Goal: Check status: Check status

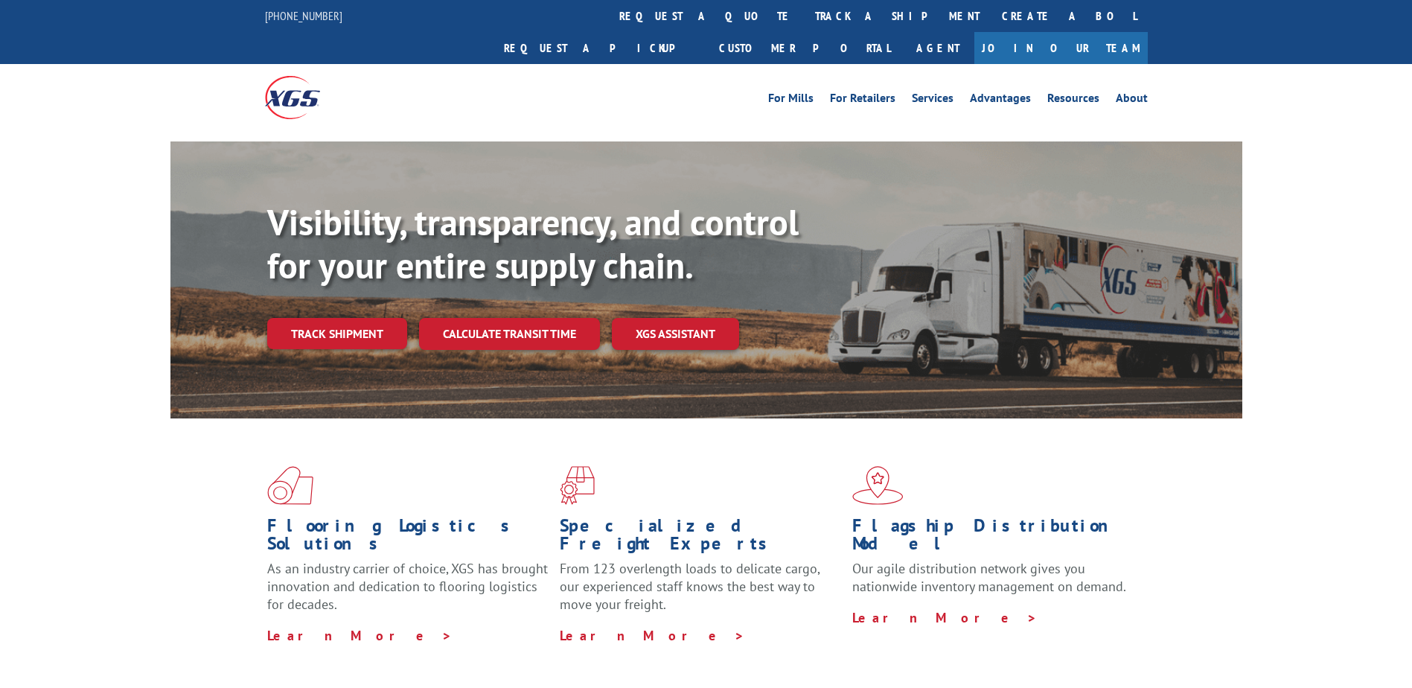
drag, startPoint x: 679, startPoint y: 20, endPoint x: 735, endPoint y: 38, distance: 59.3
click at [804, 20] on link "track a shipment" at bounding box center [897, 16] width 187 height 32
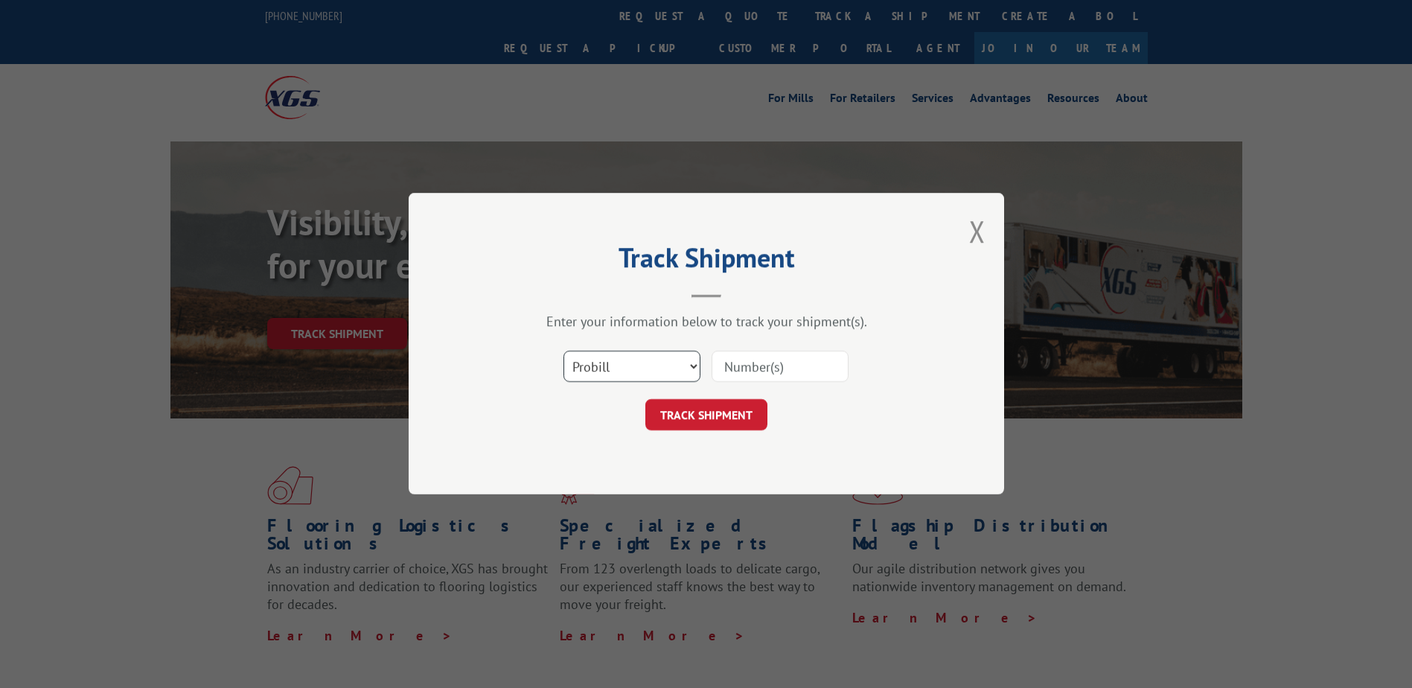
click at [626, 373] on select "Select category... Probill BOL PO" at bounding box center [631, 366] width 137 height 31
select select "po"
click at [563, 351] on select "Select category... Probill BOL PO" at bounding box center [631, 366] width 137 height 31
click at [778, 367] on input at bounding box center [780, 366] width 137 height 31
paste input "PHL570151279"
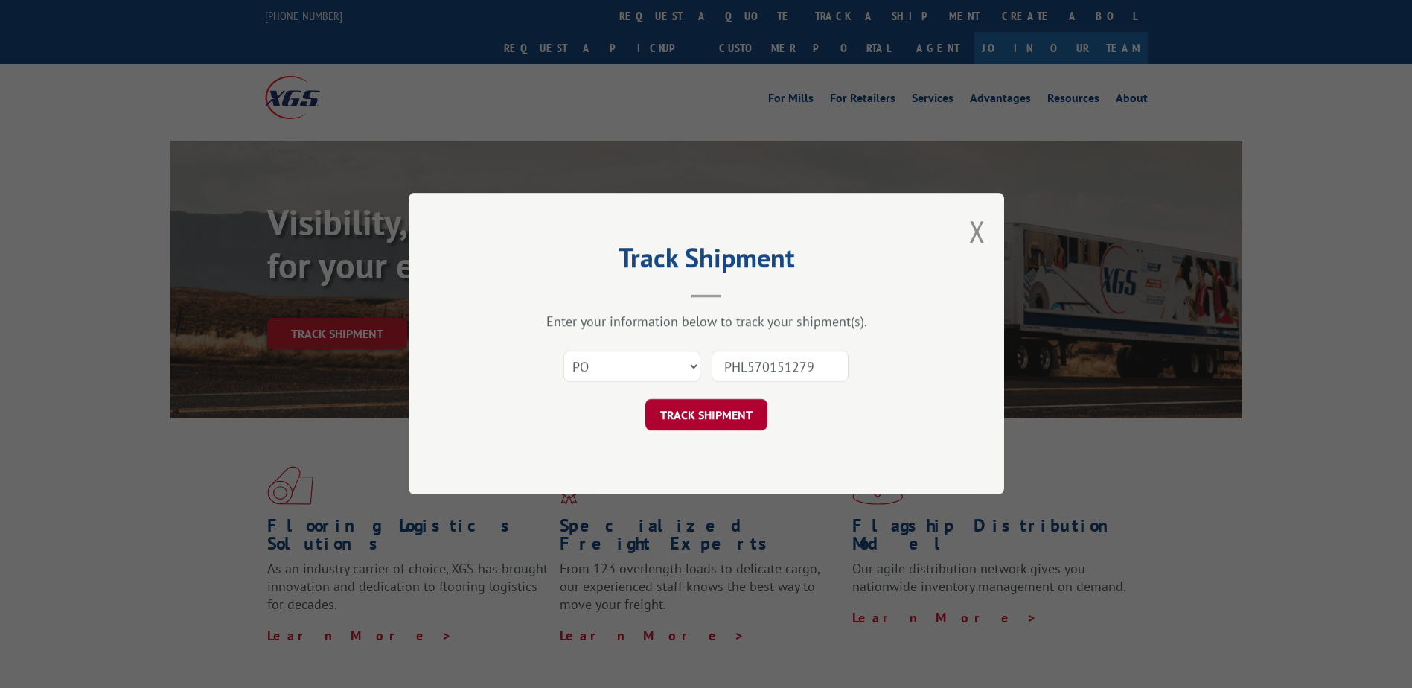
type input "PHL570151279"
click at [723, 406] on button "TRACK SHIPMENT" at bounding box center [706, 415] width 122 height 31
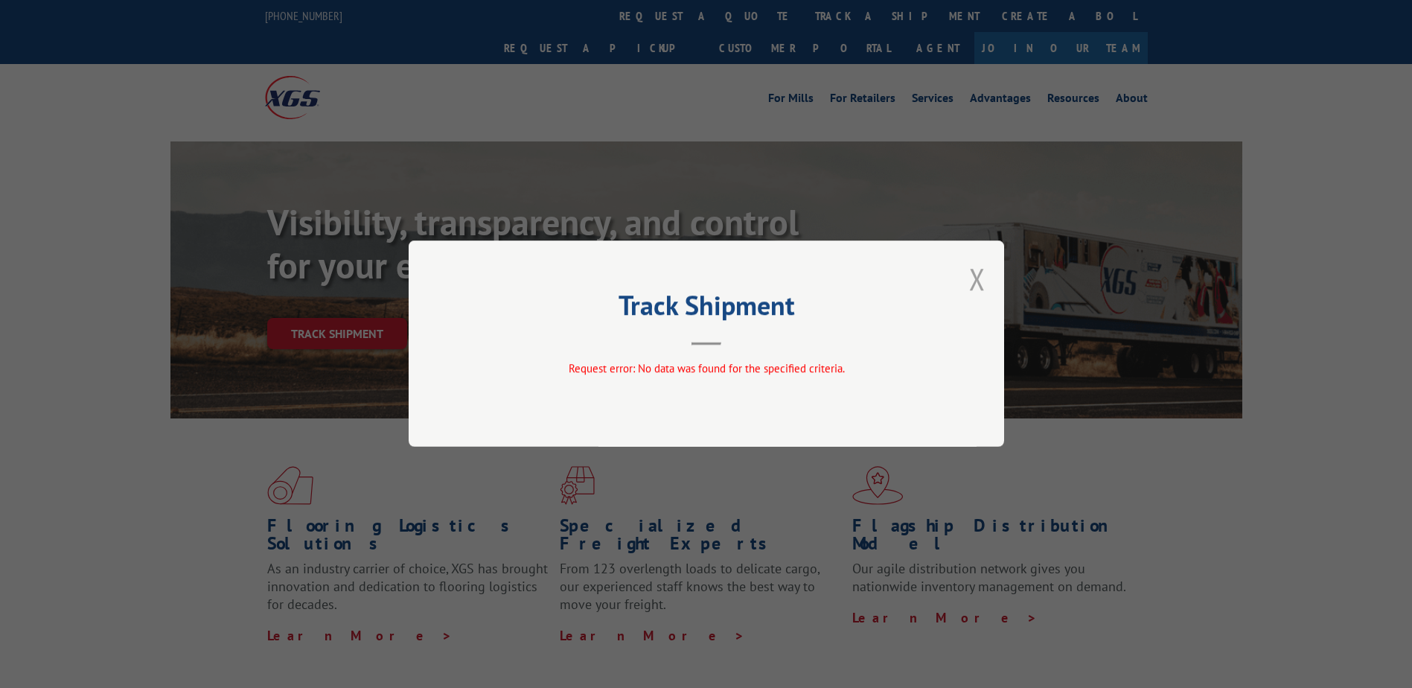
click at [975, 274] on button "Close modal" at bounding box center [977, 278] width 16 height 39
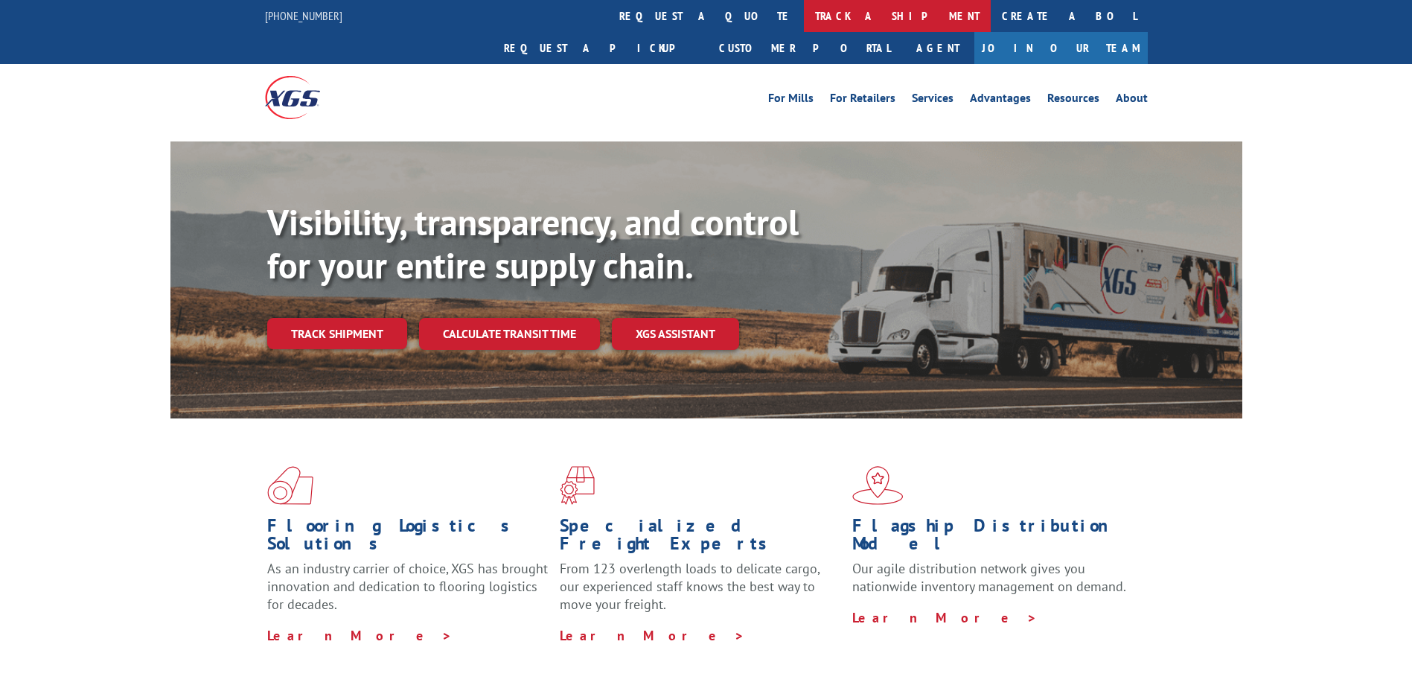
click at [804, 24] on link "track a shipment" at bounding box center [897, 16] width 187 height 32
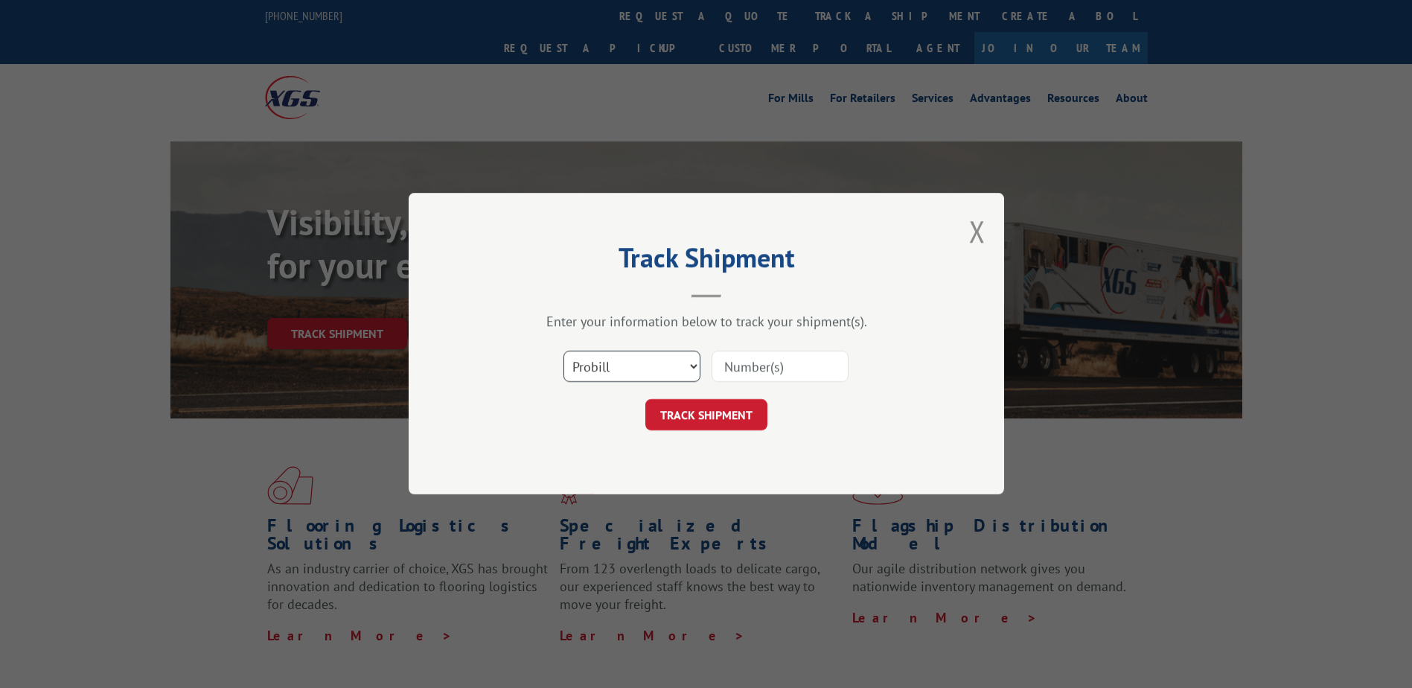
click at [637, 359] on select "Select category... Probill BOL PO" at bounding box center [631, 366] width 137 height 31
select select "po"
click at [563, 351] on select "Select category... Probill BOL PO" at bounding box center [631, 366] width 137 height 31
click at [770, 363] on input at bounding box center [780, 366] width 137 height 31
paste input "124926569"
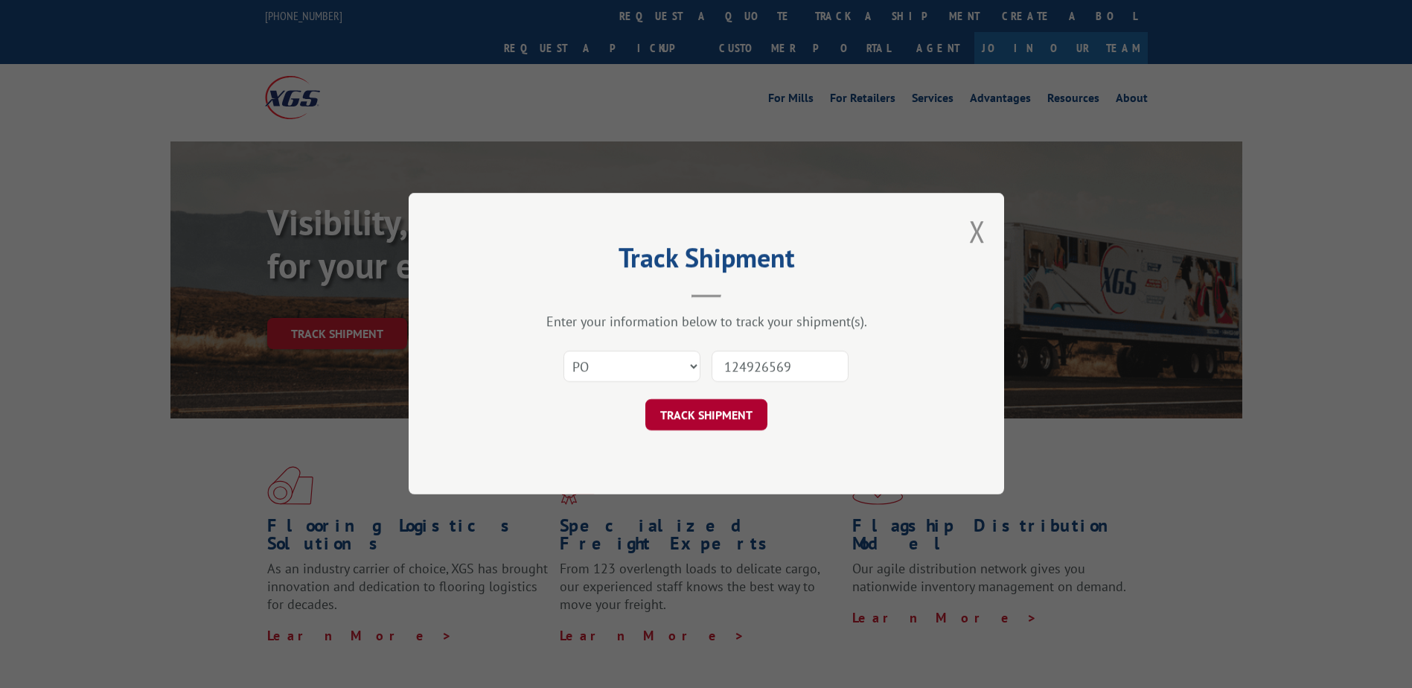
type input "124926569"
click at [703, 417] on button "TRACK SHIPMENT" at bounding box center [706, 415] width 122 height 31
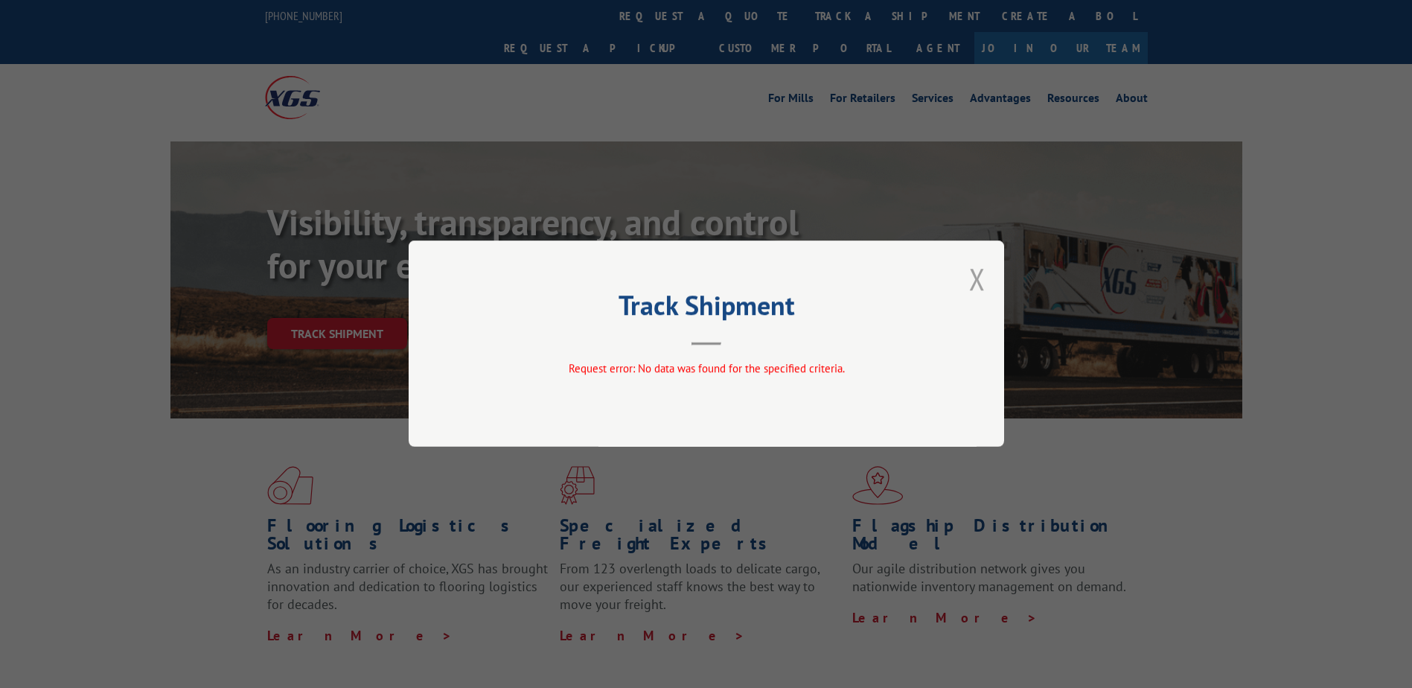
click at [977, 275] on button "Close modal" at bounding box center [977, 278] width 16 height 39
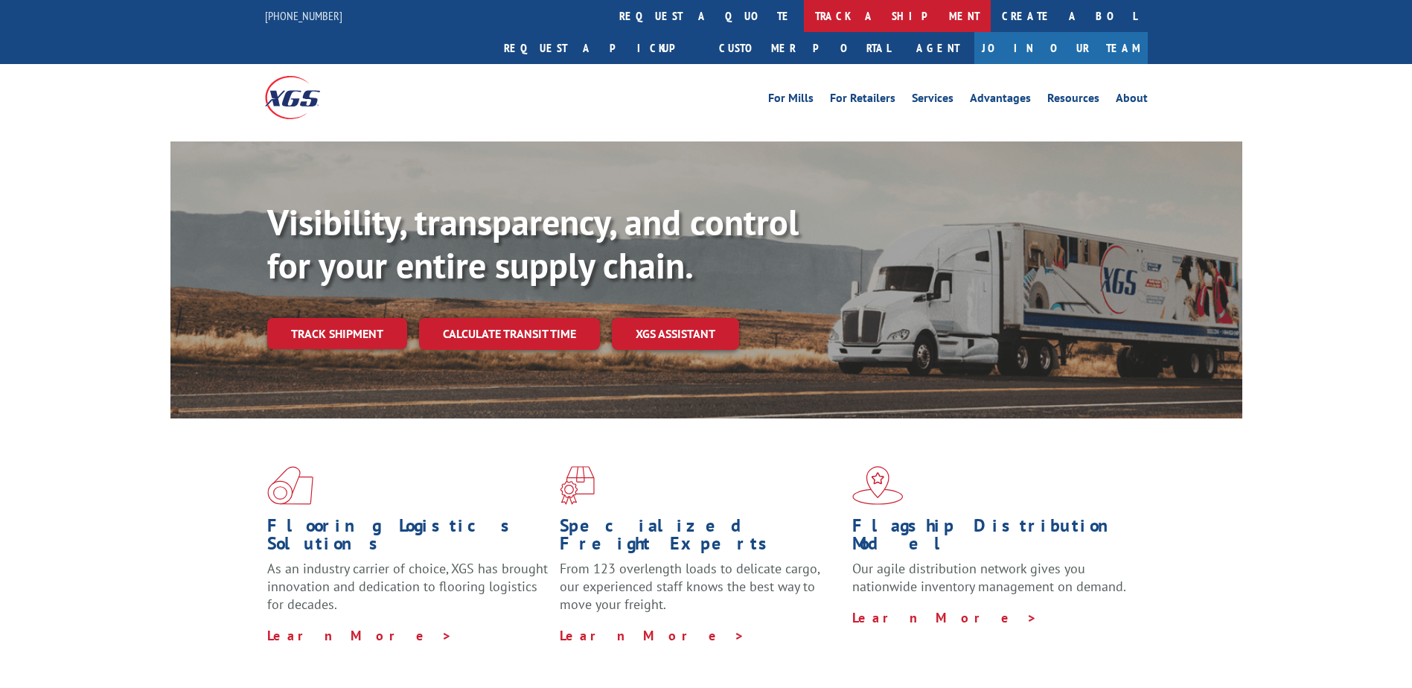
click at [804, 22] on link "track a shipment" at bounding box center [897, 16] width 187 height 32
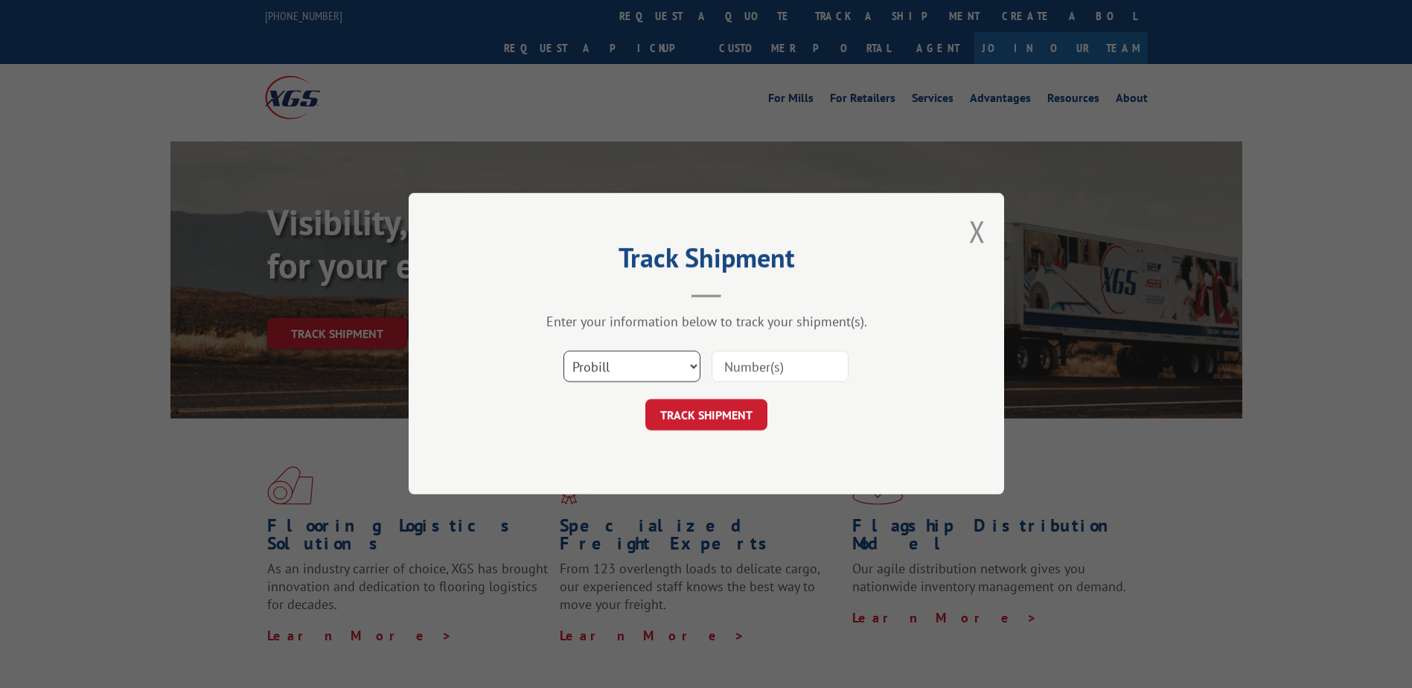
click at [607, 377] on select "Select category... Probill BOL PO" at bounding box center [631, 366] width 137 height 31
click at [563, 351] on select "Select category... Probill BOL PO" at bounding box center [631, 366] width 137 height 31
click at [613, 376] on select "Select category... Probill BOL PO" at bounding box center [631, 366] width 137 height 31
select select "bol"
click at [563, 351] on select "Select category... Probill BOL PO" at bounding box center [631, 366] width 137 height 31
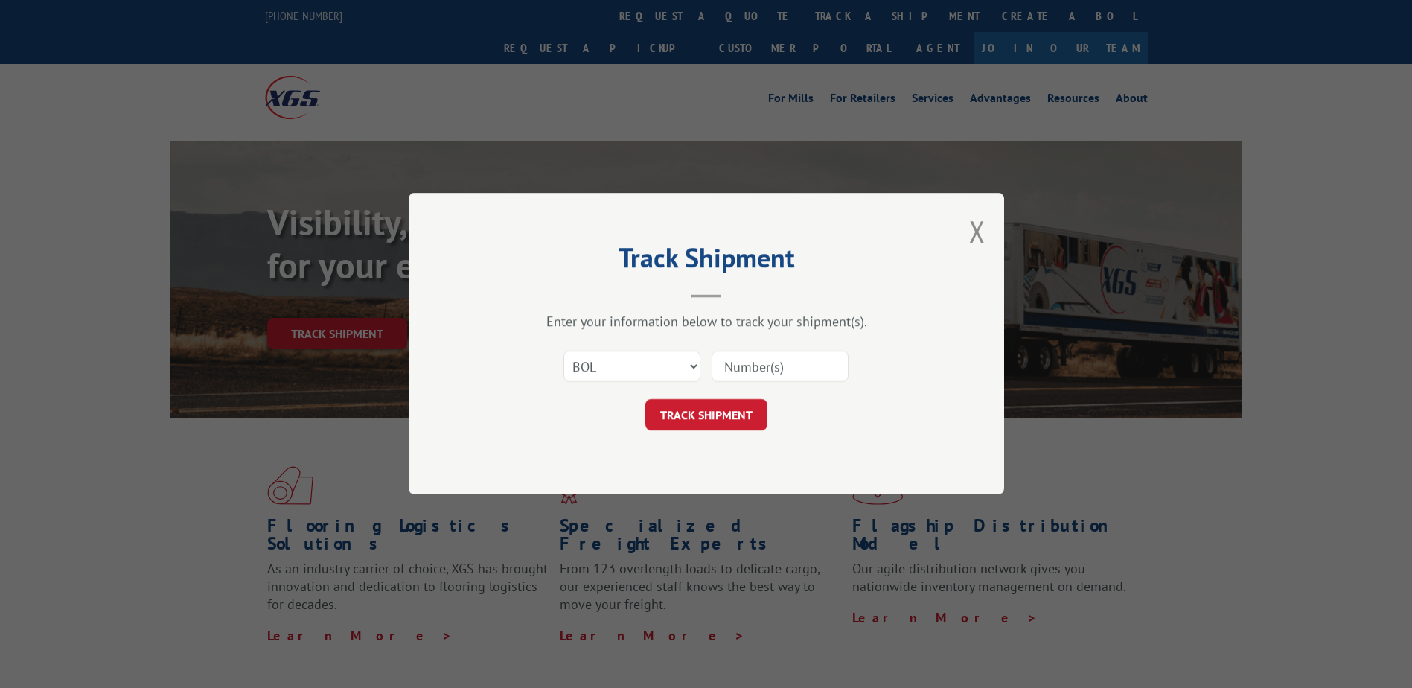
click at [760, 362] on input at bounding box center [780, 366] width 137 height 31
paste input "124926569"
type input "124926569"
click at [709, 417] on button "TRACK SHIPMENT" at bounding box center [706, 415] width 122 height 31
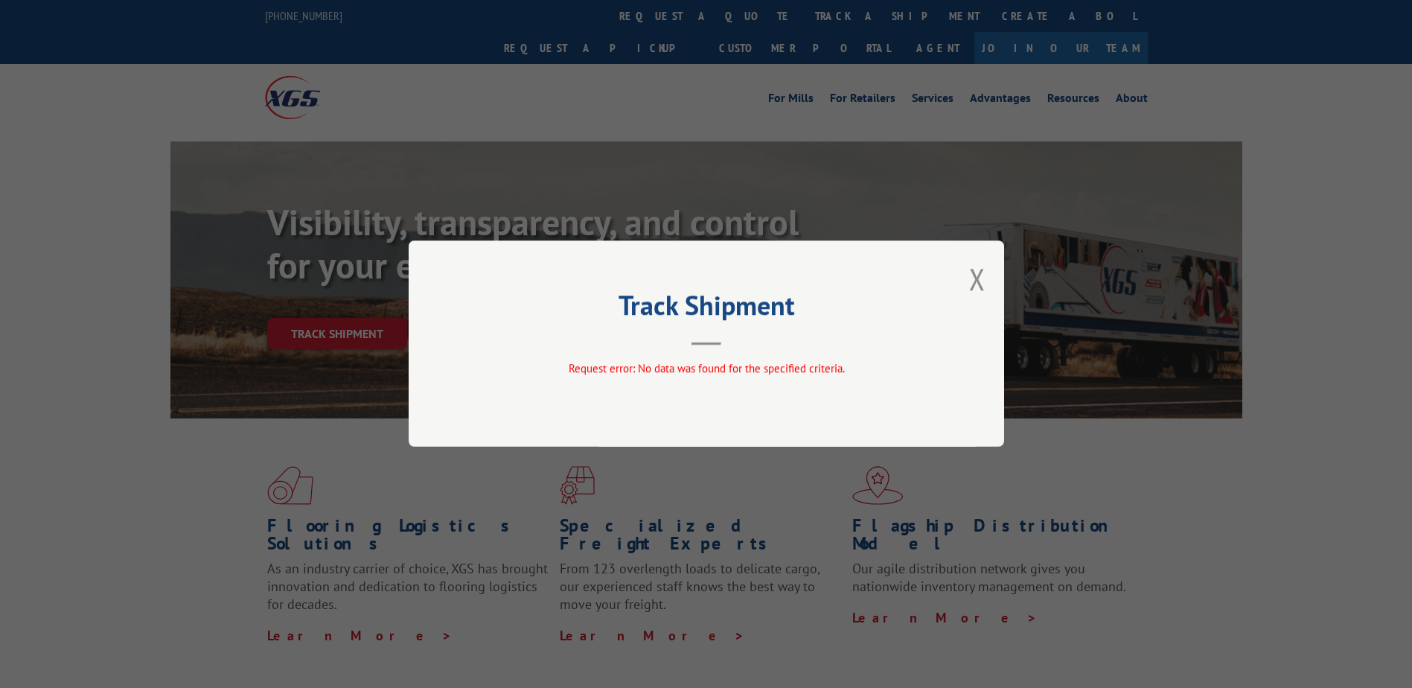
click at [992, 287] on div "Track Shipment Request error: No data was found for the specified criteria." at bounding box center [706, 343] width 595 height 206
click at [979, 275] on button "Close modal" at bounding box center [977, 278] width 16 height 39
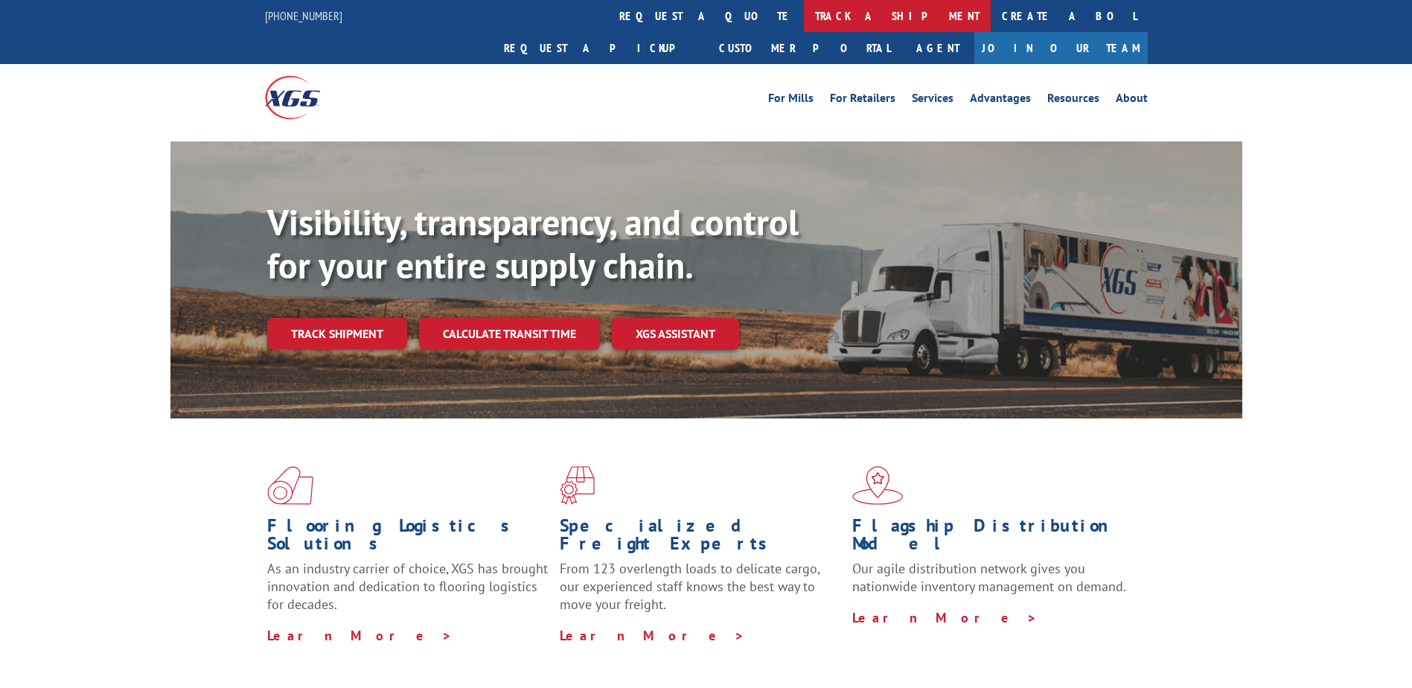
click at [804, 2] on link "track a shipment" at bounding box center [897, 16] width 187 height 32
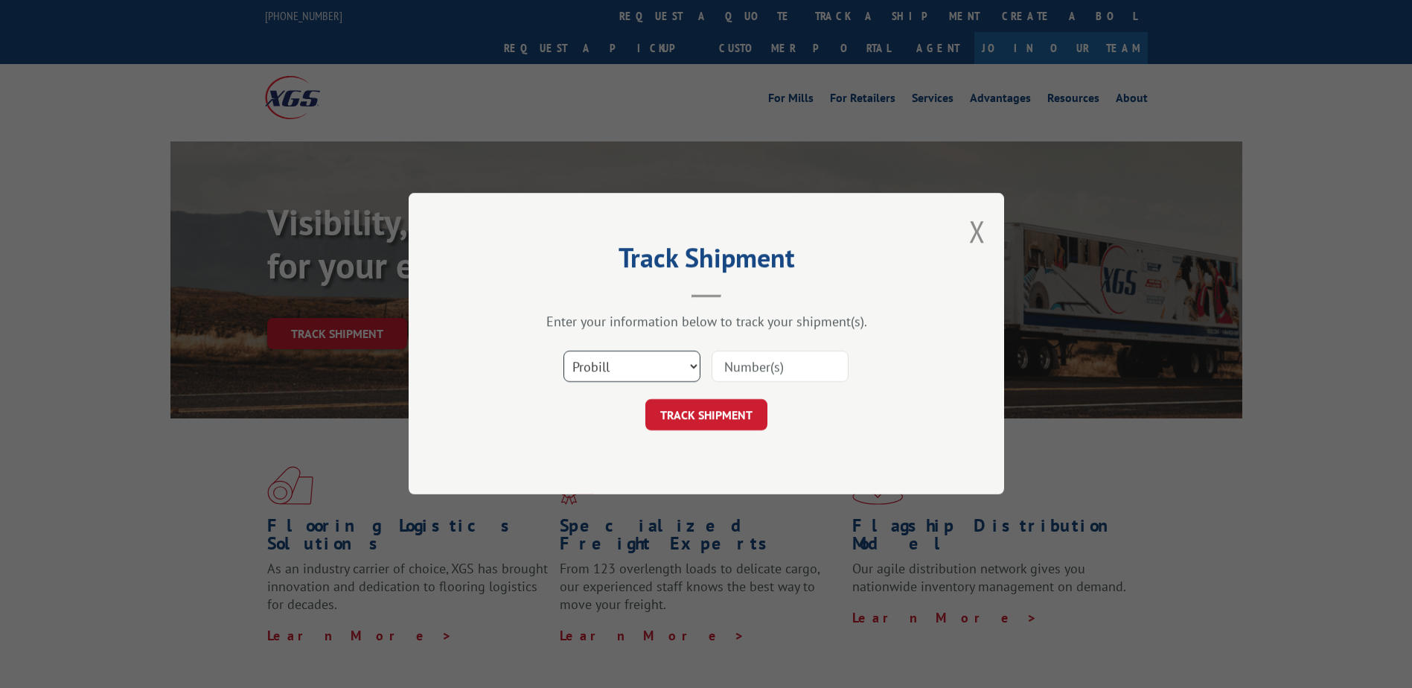
click at [621, 356] on select "Select category... Probill BOL PO" at bounding box center [631, 366] width 137 height 31
click at [742, 364] on input at bounding box center [780, 366] width 137 height 31
paste input "124926569"
type input "124926569"
click at [716, 414] on button "TRACK SHIPMENT" at bounding box center [706, 415] width 122 height 31
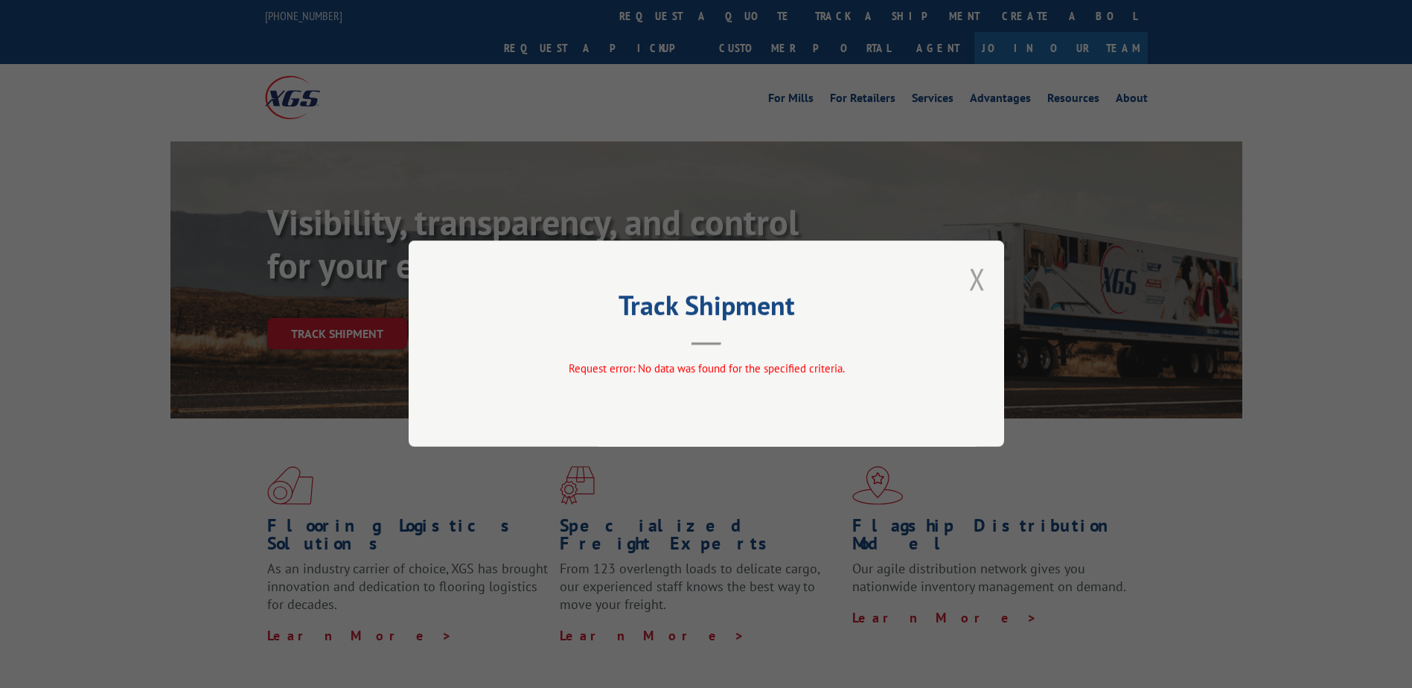
click at [977, 278] on button "Close modal" at bounding box center [977, 278] width 16 height 39
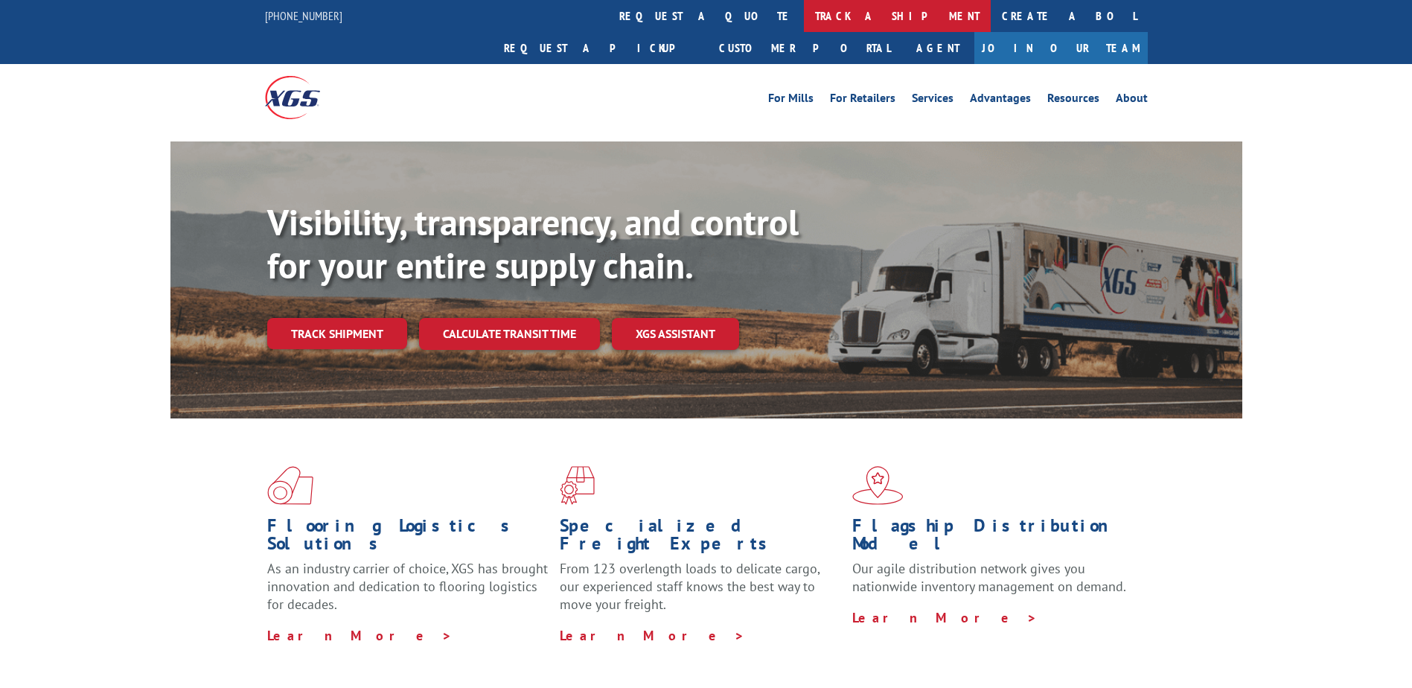
click at [804, 19] on link "track a shipment" at bounding box center [897, 16] width 187 height 32
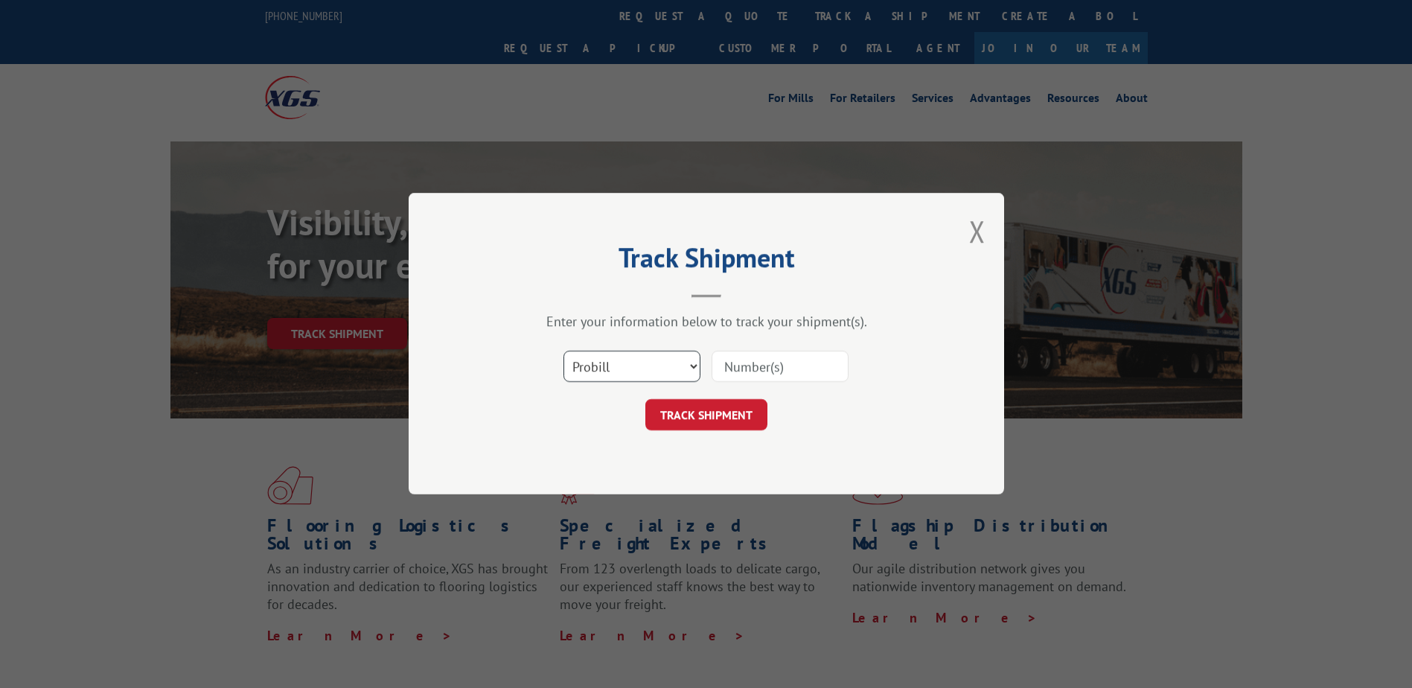
click at [592, 375] on select "Select category... Probill BOL PO" at bounding box center [631, 366] width 137 height 31
click at [563, 351] on select "Select category... Probill BOL PO" at bounding box center [631, 366] width 137 height 31
drag, startPoint x: 609, startPoint y: 366, endPoint x: 604, endPoint y: 381, distance: 15.8
click at [609, 366] on select "Select category... Probill BOL PO" at bounding box center [631, 366] width 137 height 31
select select "bol"
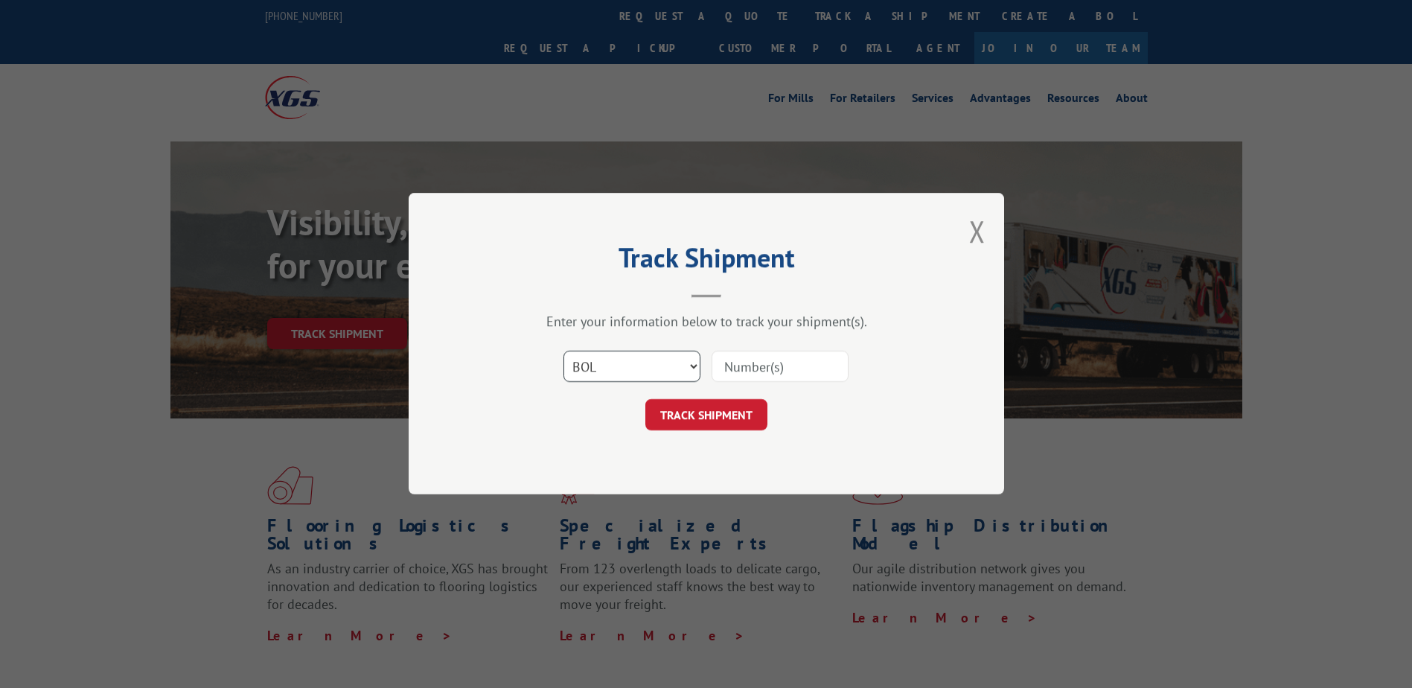
click at [563, 351] on select "Select category... Probill BOL PO" at bounding box center [631, 366] width 137 height 31
click at [775, 360] on input at bounding box center [780, 366] width 137 height 31
paste input "PHL570151279"
type input "PHL570151279"
click at [691, 421] on button "TRACK SHIPMENT" at bounding box center [706, 415] width 122 height 31
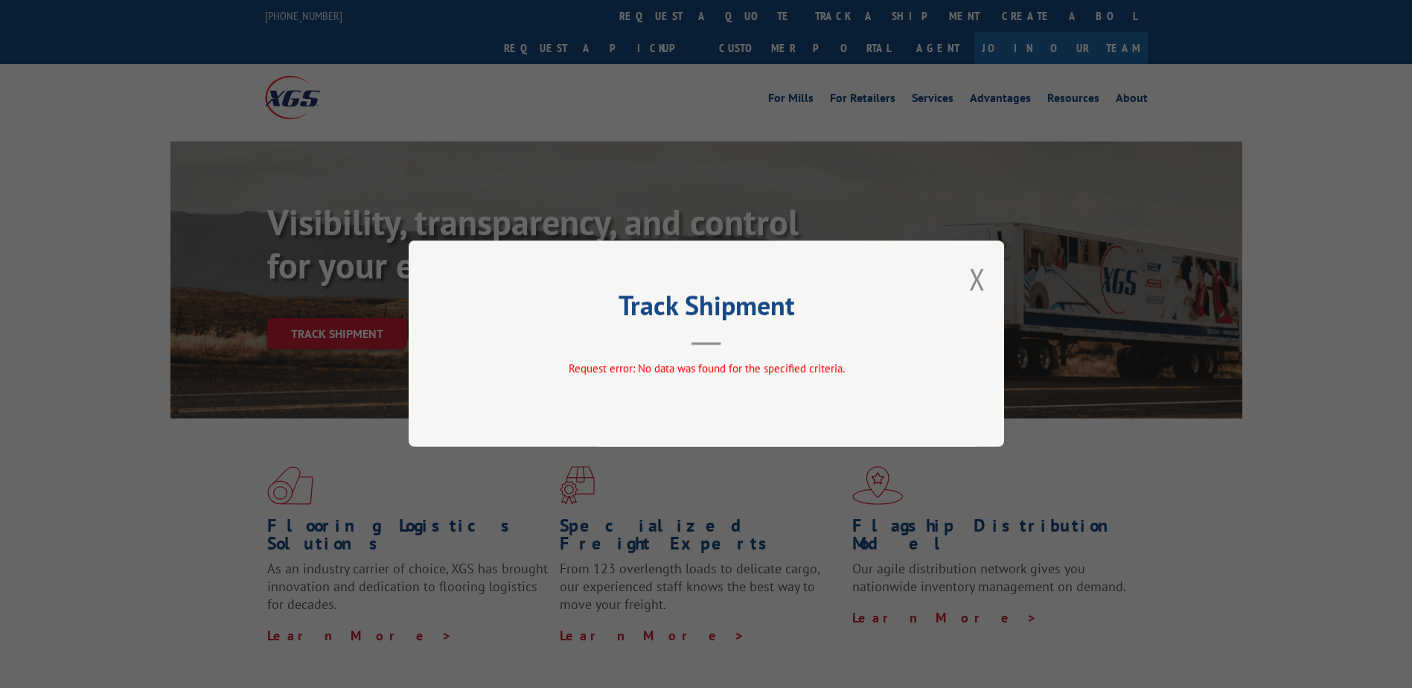
click at [992, 288] on div "Track Shipment Request error: No data was found for the specified criteria." at bounding box center [706, 343] width 595 height 206
click at [985, 281] on button "Close modal" at bounding box center [977, 278] width 16 height 39
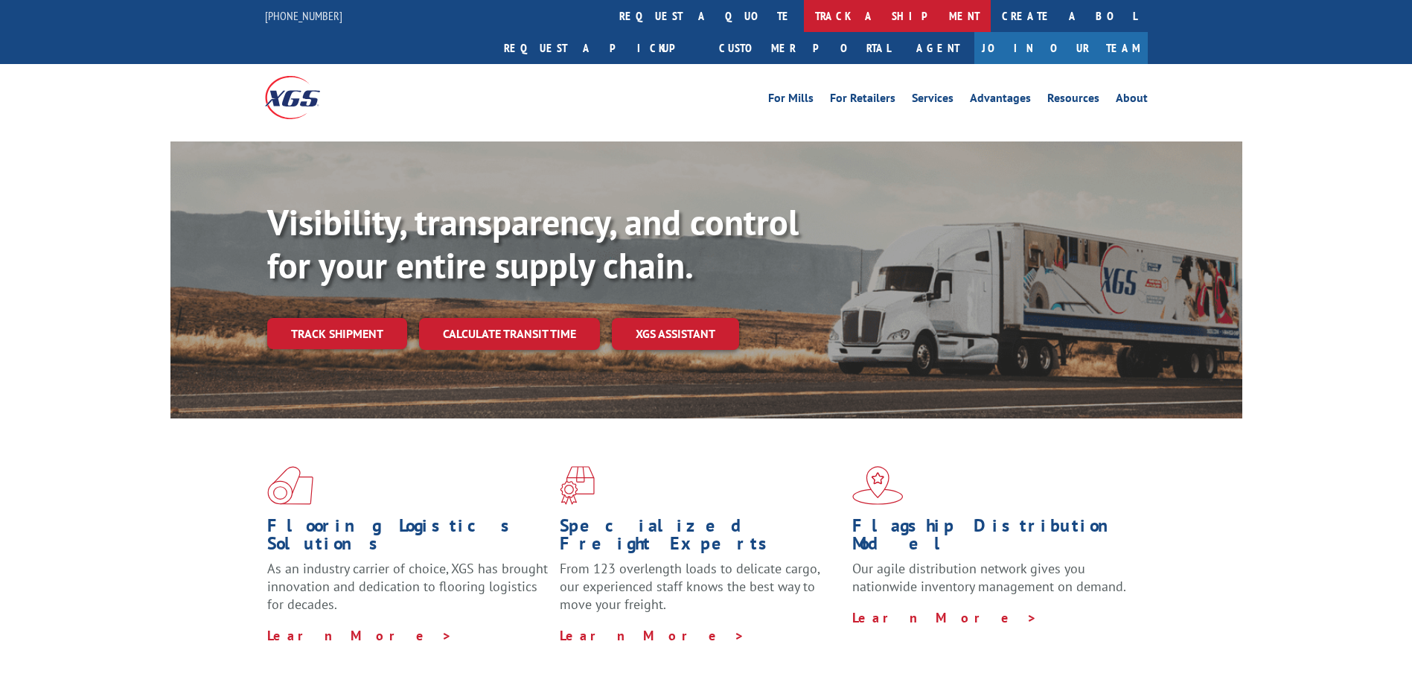
click at [804, 20] on link "track a shipment" at bounding box center [897, 16] width 187 height 32
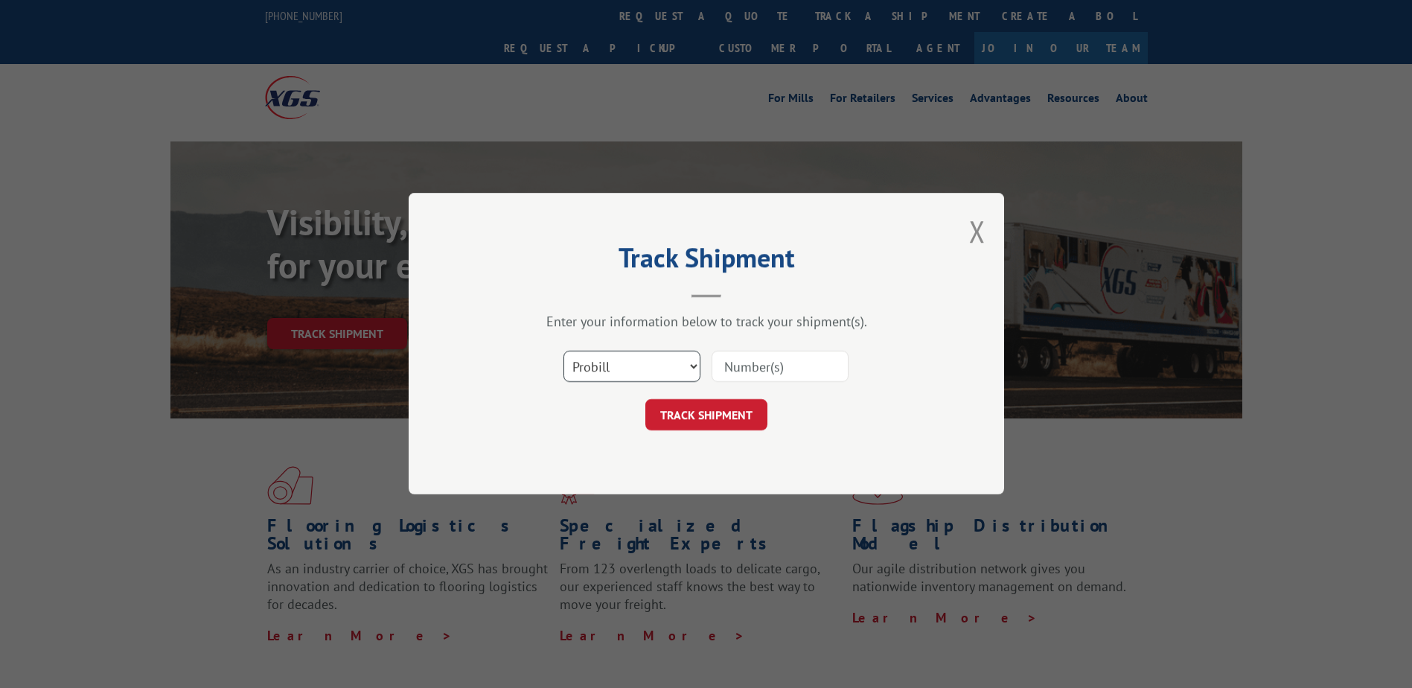
click at [588, 371] on select "Select category... Probill BOL PO" at bounding box center [631, 366] width 137 height 31
select select "po"
click at [563, 351] on select "Select category... Probill BOL PO" at bounding box center [631, 366] width 137 height 31
click at [754, 368] on input at bounding box center [780, 366] width 137 height 31
paste input "PHL570151279"
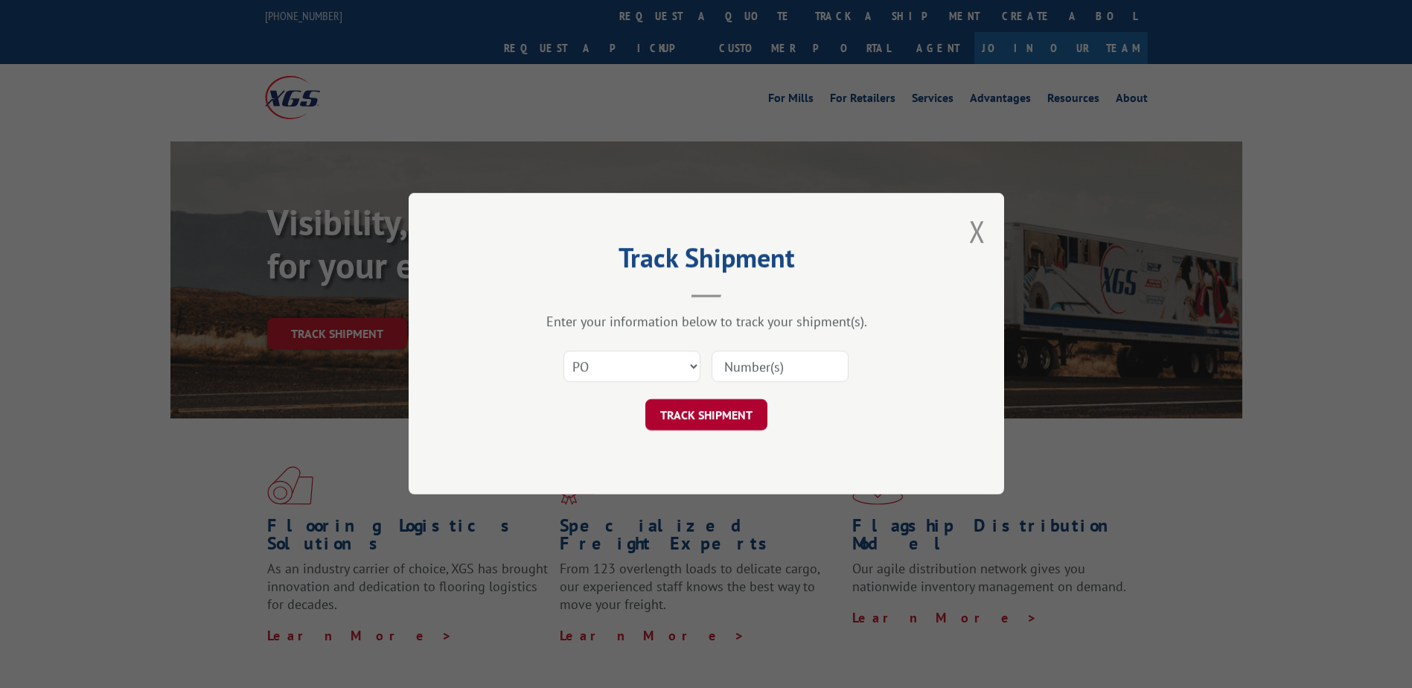
type input "PHL570151279"
click at [690, 409] on button "TRACK SHIPMENT" at bounding box center [706, 415] width 122 height 31
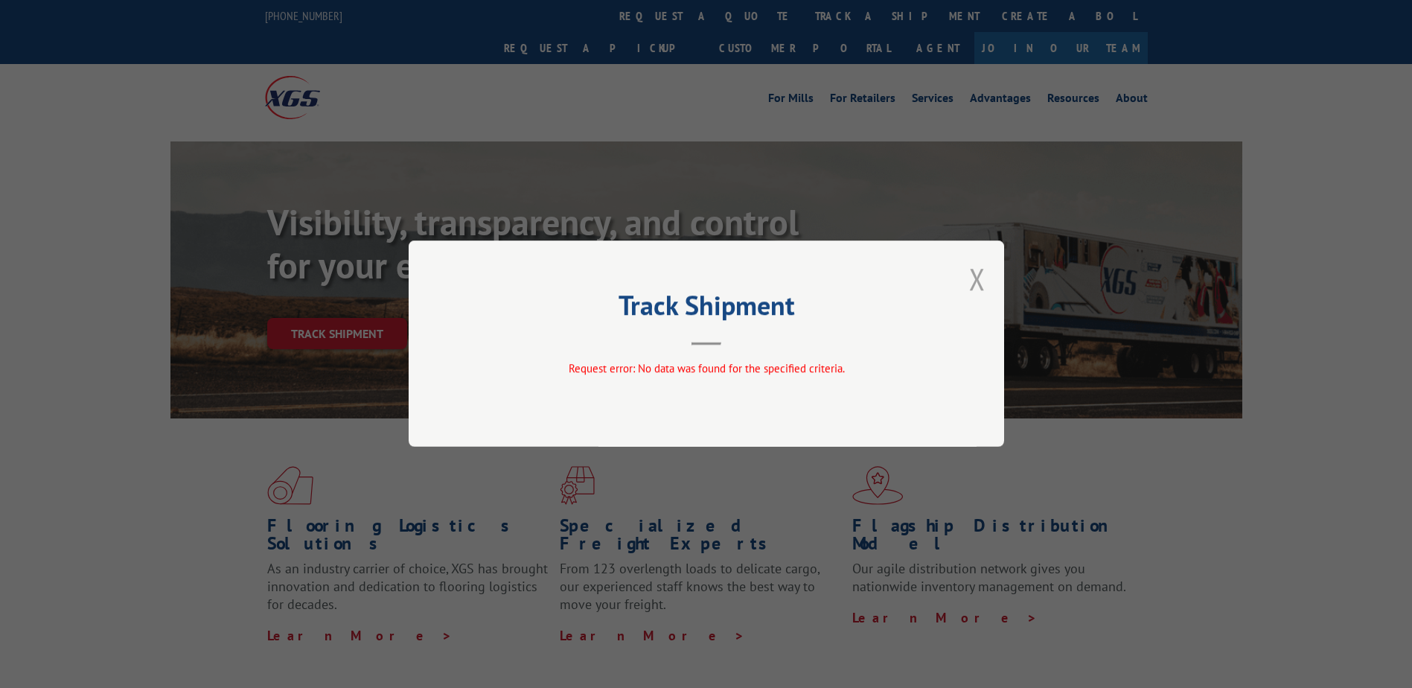
click at [976, 272] on button "Close modal" at bounding box center [977, 278] width 16 height 39
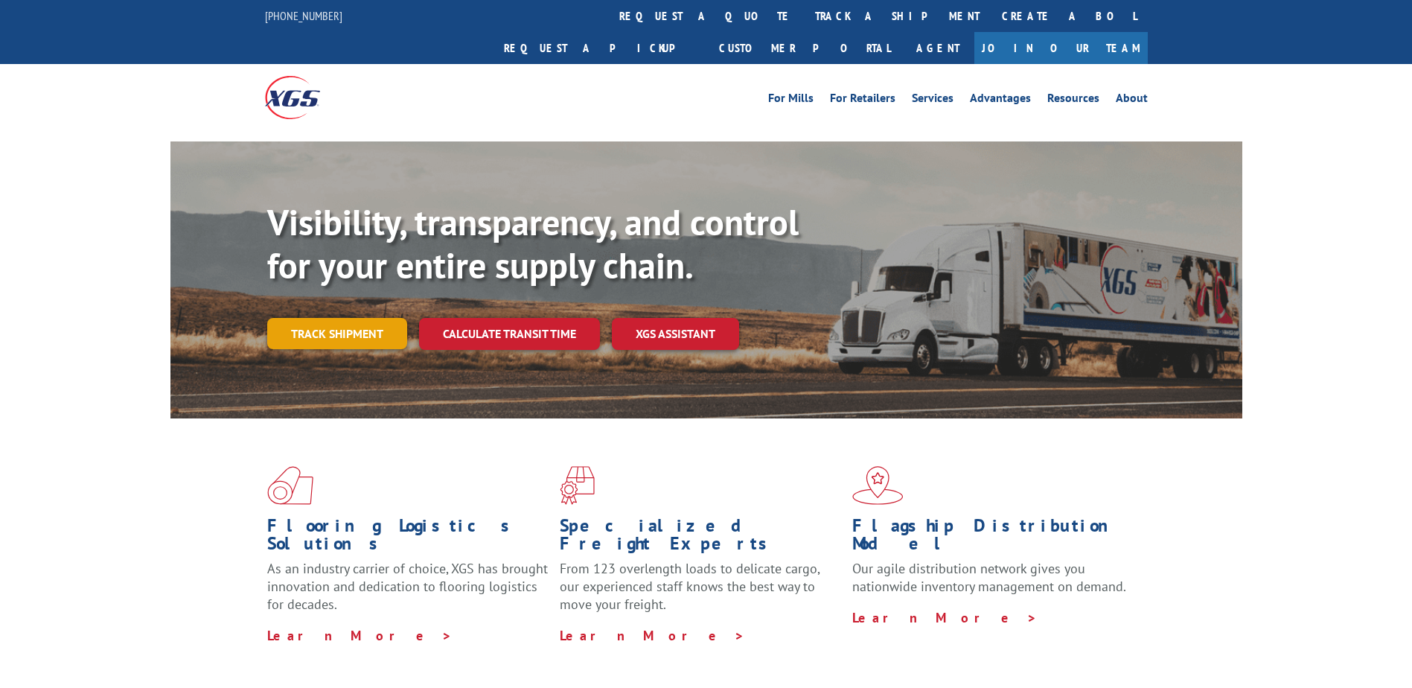
click at [336, 318] on link "Track shipment" at bounding box center [337, 333] width 140 height 31
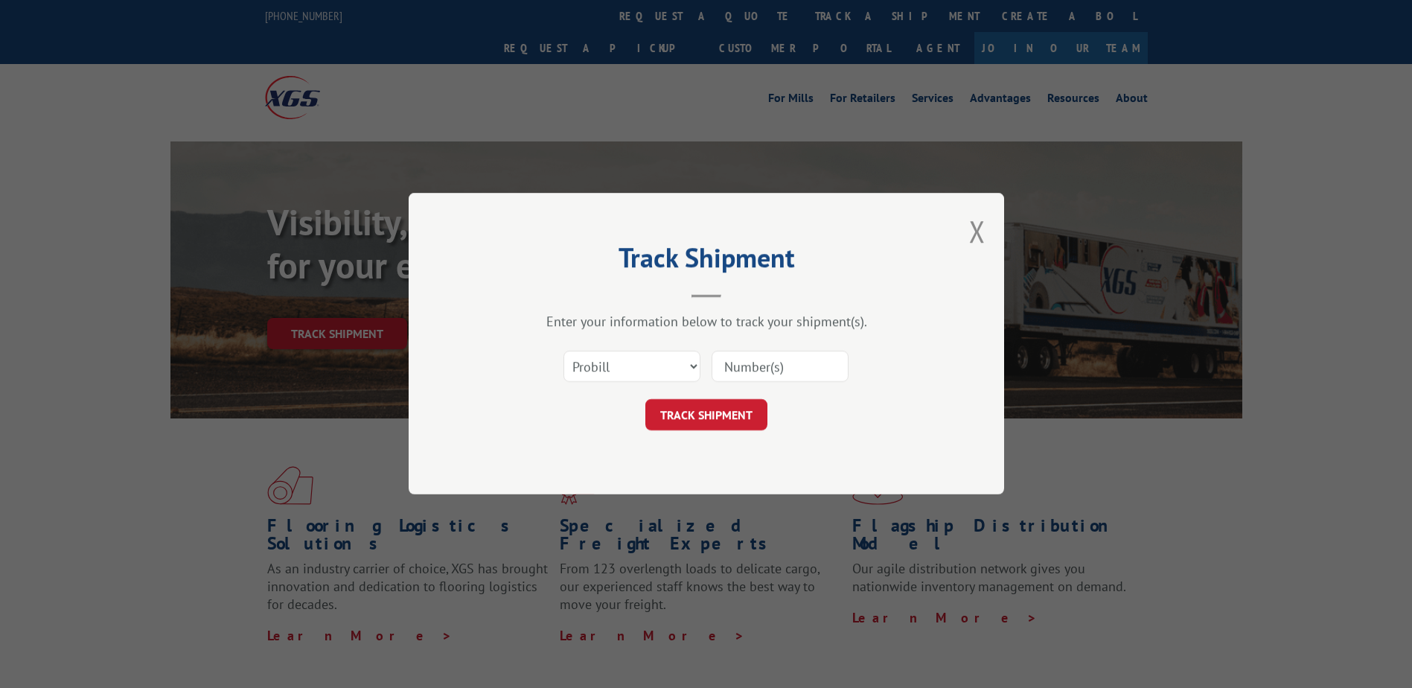
click at [764, 366] on input at bounding box center [780, 366] width 137 height 31
paste input "DO20106911"
type input "DO20106911"
click at [677, 413] on button "TRACK SHIPMENT" at bounding box center [706, 415] width 122 height 31
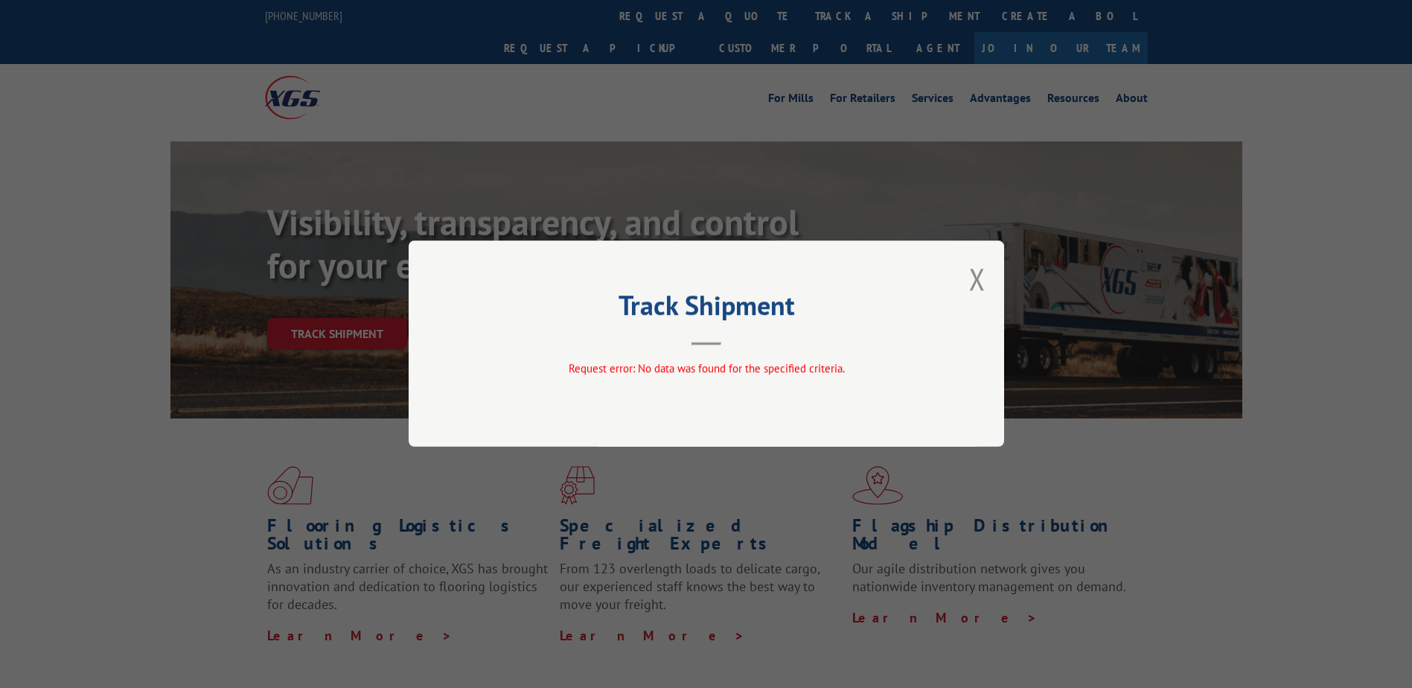
click at [962, 278] on div "Track Shipment Request error: No data was found for the specified criteria." at bounding box center [706, 343] width 595 height 206
click at [966, 275] on div "Track Shipment Request error: No data was found for the specified criteria." at bounding box center [706, 343] width 595 height 206
click at [971, 273] on button "Close modal" at bounding box center [977, 278] width 16 height 39
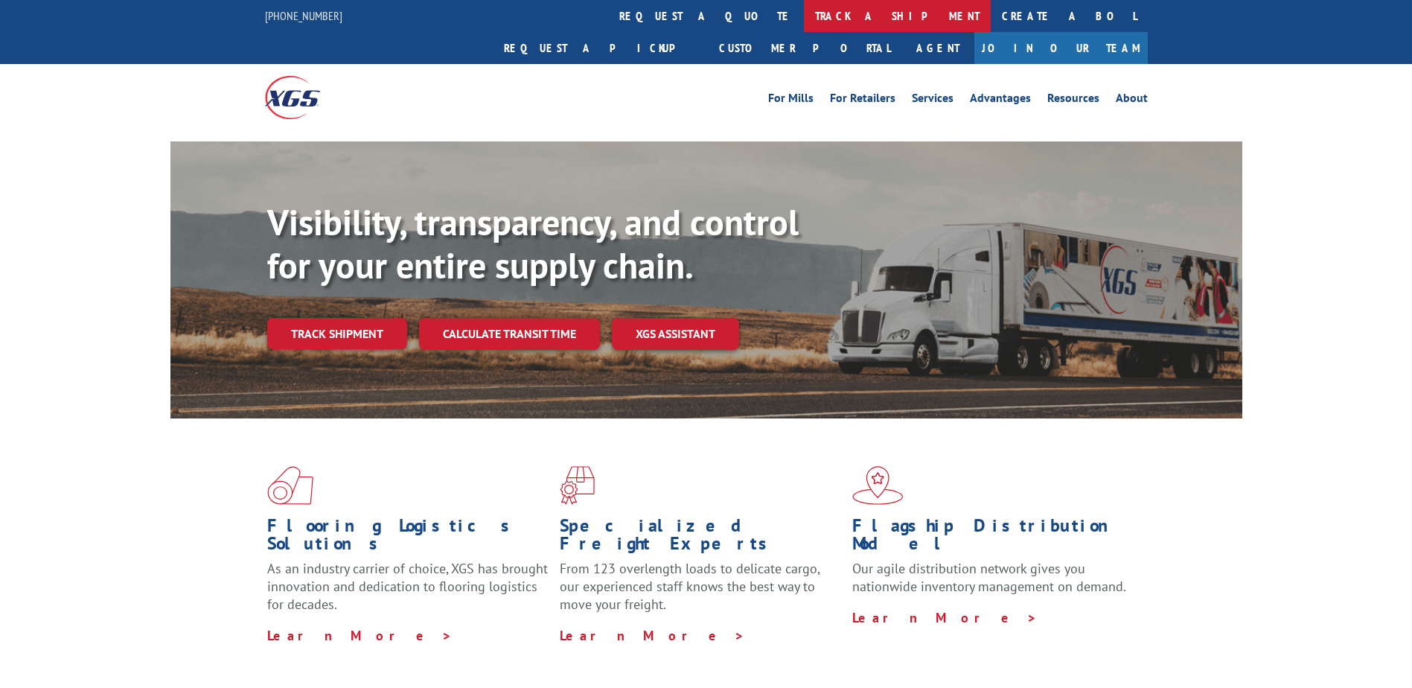
click at [804, 25] on link "track a shipment" at bounding box center [897, 16] width 187 height 32
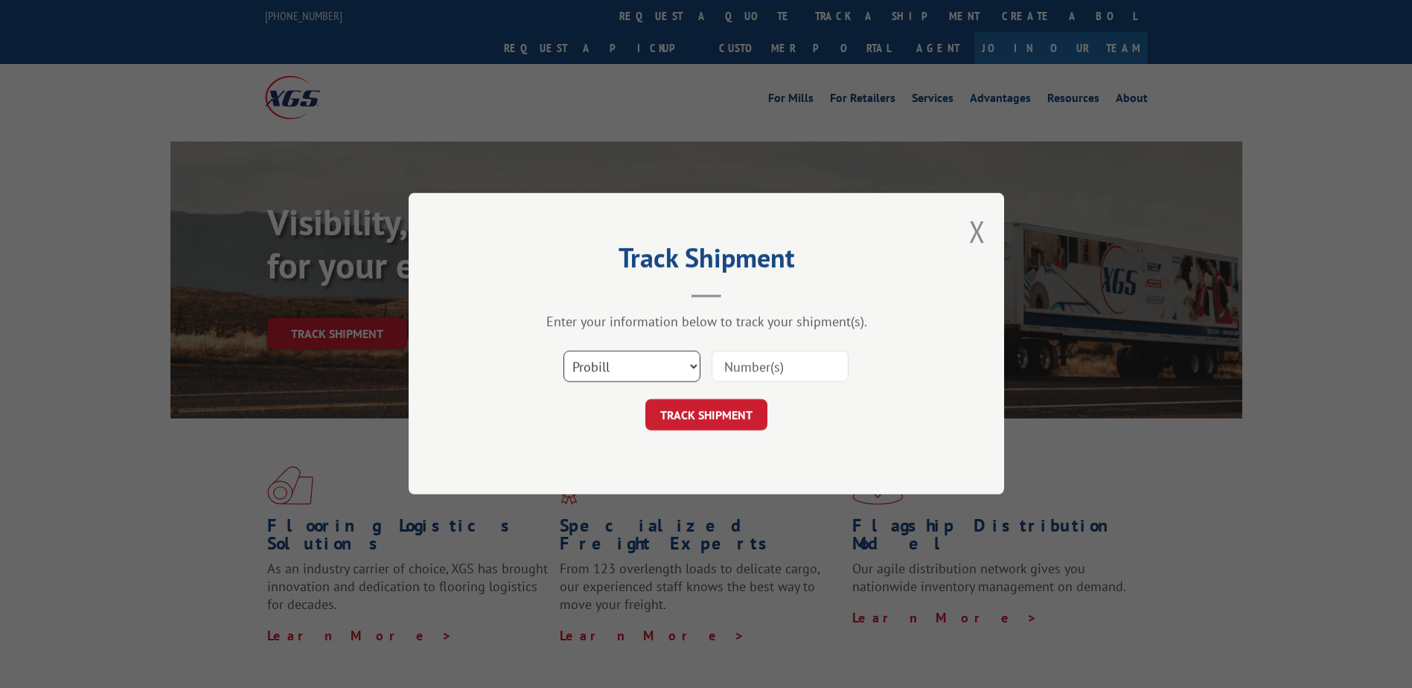
click at [576, 368] on select "Select category... Probill BOL PO" at bounding box center [631, 366] width 137 height 31
select select "bol"
click at [563, 351] on select "Select category... Probill BOL PO" at bounding box center [631, 366] width 137 height 31
click at [759, 362] on input at bounding box center [780, 366] width 137 height 31
paste input "DO20106911"
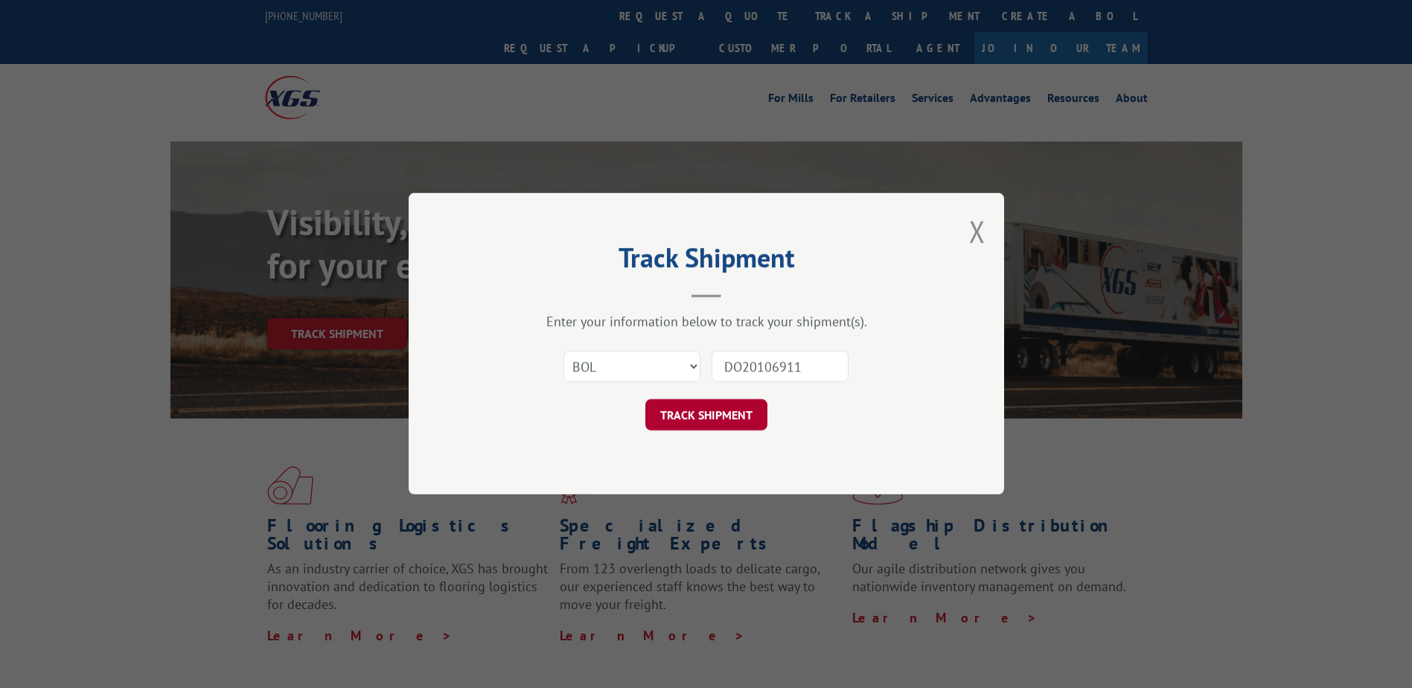
type input "DO20106911"
click at [697, 402] on button "TRACK SHIPMENT" at bounding box center [706, 415] width 122 height 31
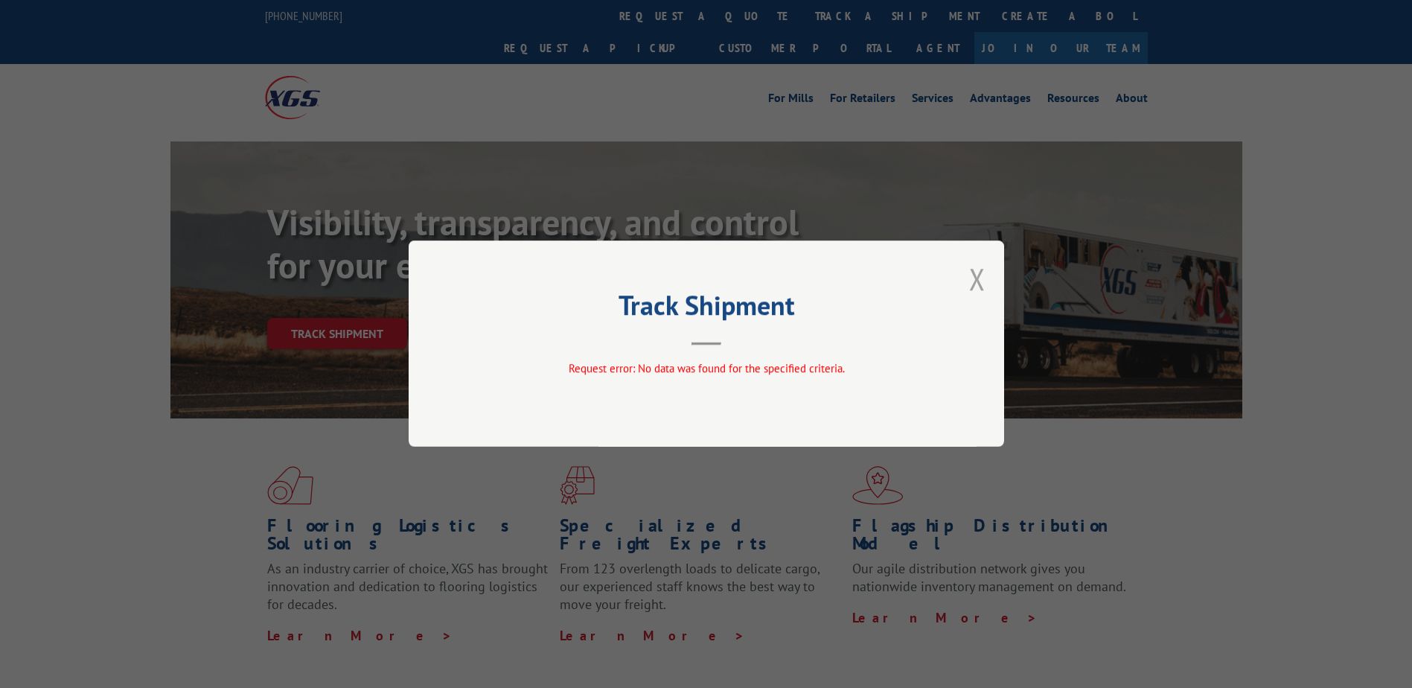
click at [974, 265] on button "Close modal" at bounding box center [977, 278] width 16 height 39
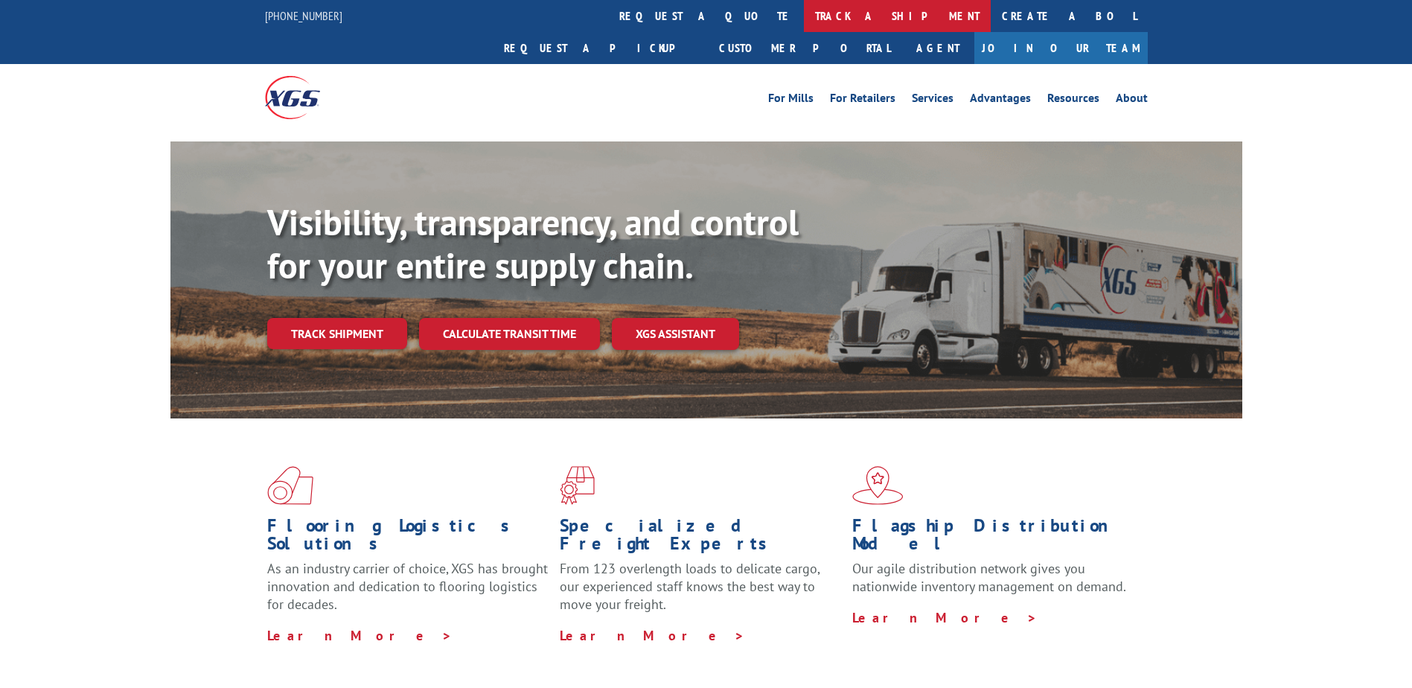
click at [804, 14] on link "track a shipment" at bounding box center [897, 16] width 187 height 32
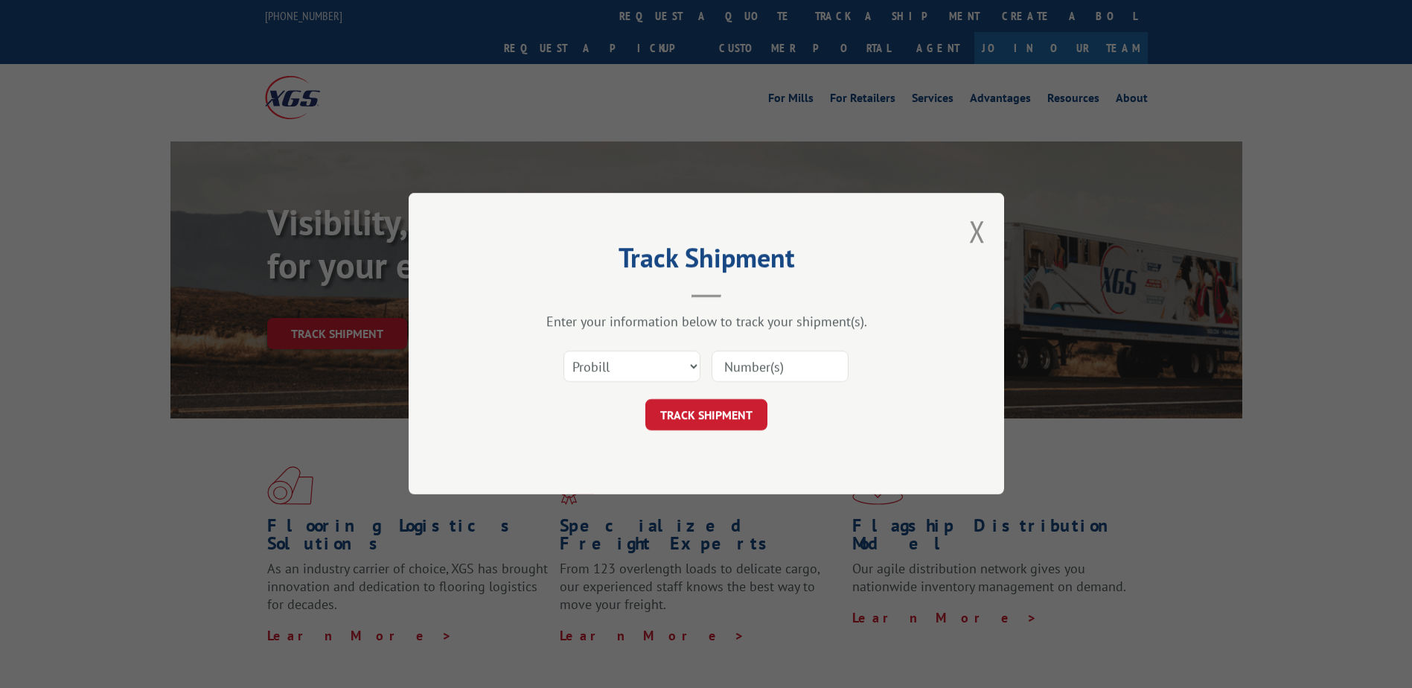
click at [592, 387] on div "Select category... Probill BOL PO" at bounding box center [706, 366] width 447 height 49
click at [604, 364] on select "Select category... Probill BOL PO" at bounding box center [631, 366] width 137 height 31
select select "po"
click at [563, 351] on select "Select category... Probill BOL PO" at bounding box center [631, 366] width 137 height 31
click at [750, 366] on input at bounding box center [780, 366] width 137 height 31
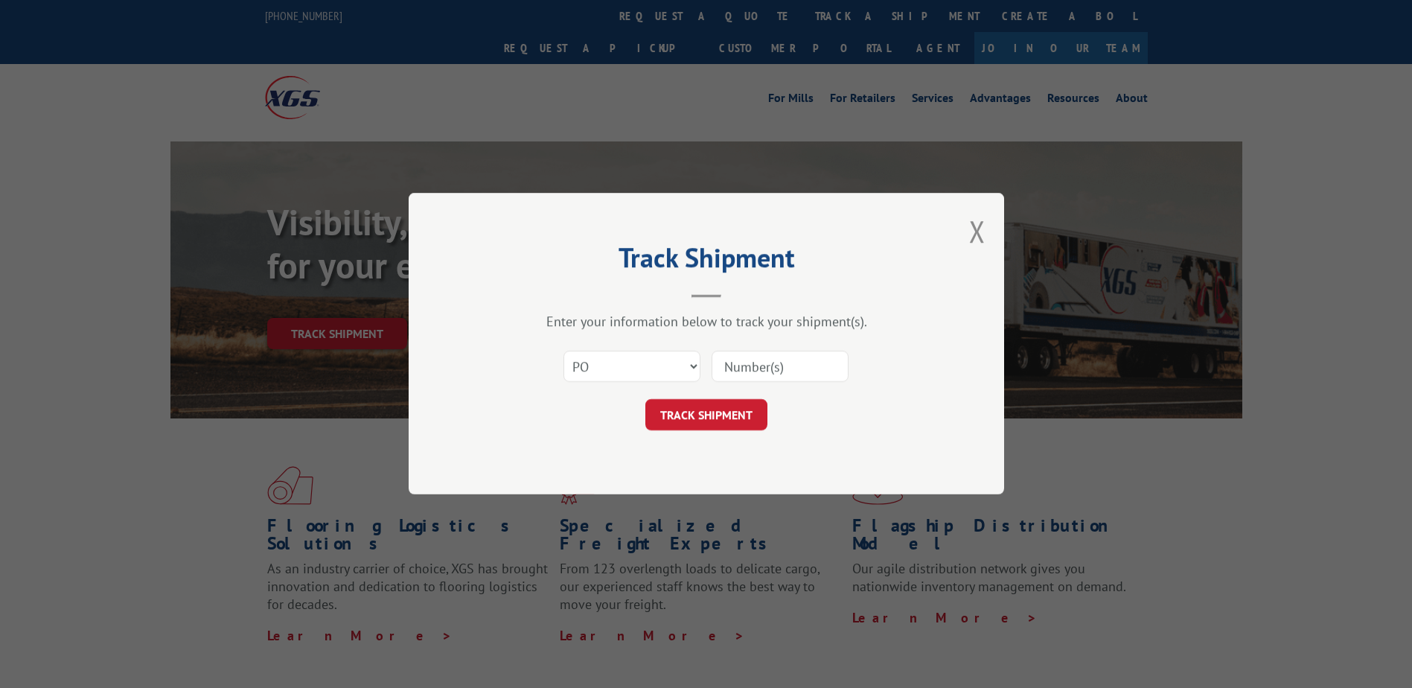
paste input "DO20106911"
type input "DO20106911"
click at [697, 410] on button "TRACK SHIPMENT" at bounding box center [706, 415] width 122 height 31
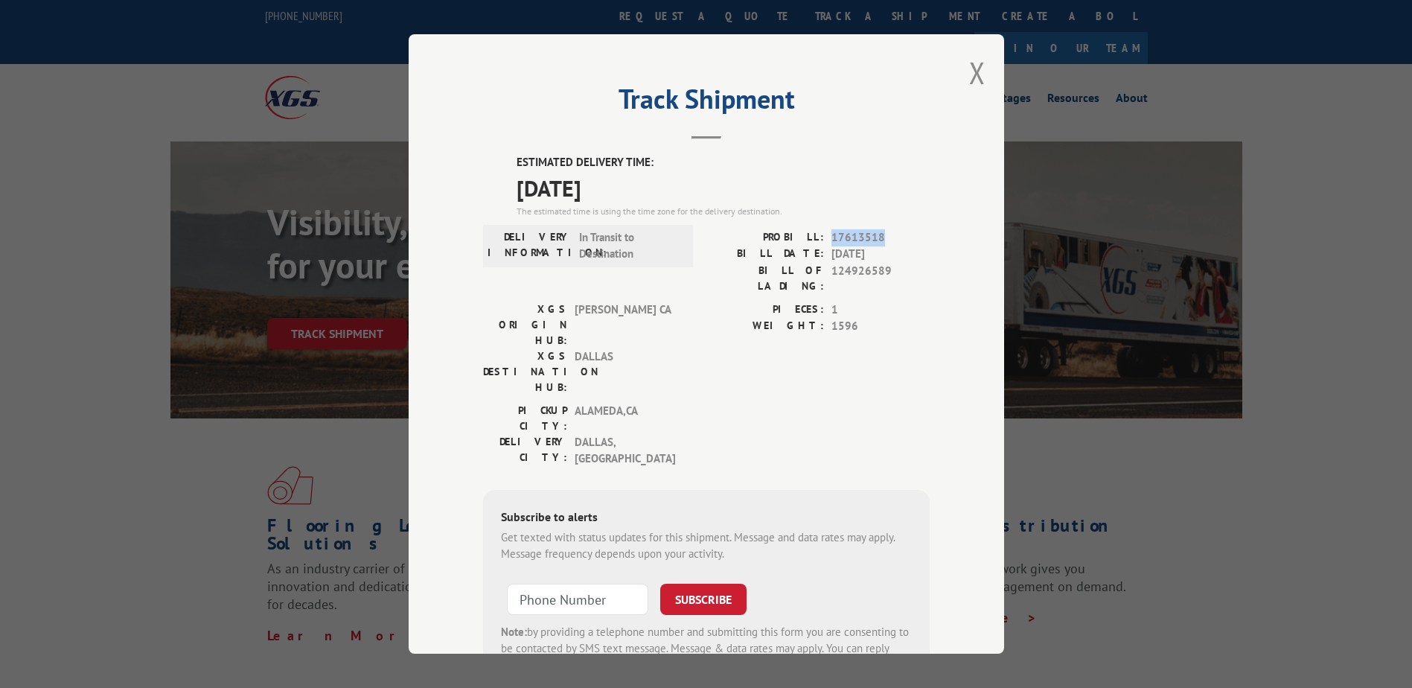
drag, startPoint x: 877, startPoint y: 235, endPoint x: 824, endPoint y: 242, distance: 54.0
click at [824, 242] on div "PROBILL: 17613518" at bounding box center [817, 237] width 223 height 17
click at [872, 301] on span "1" at bounding box center [880, 309] width 98 height 17
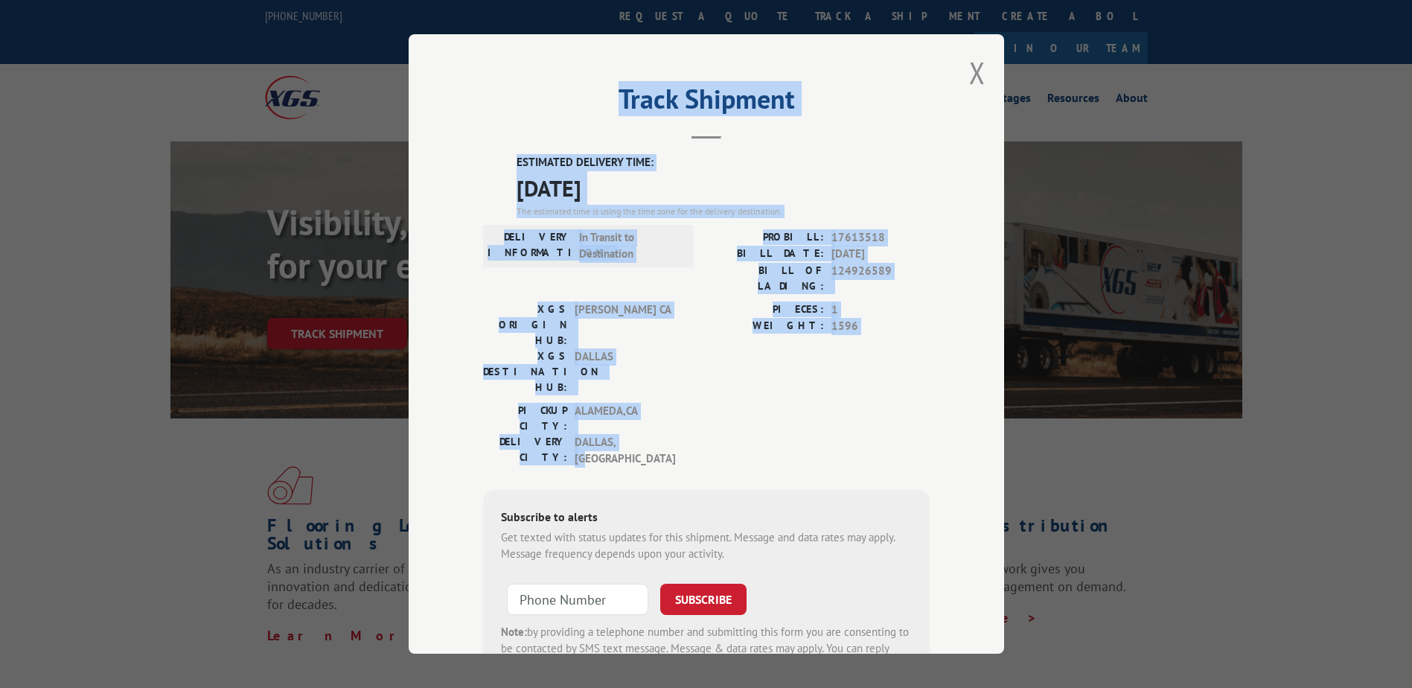
drag, startPoint x: 630, startPoint y: 364, endPoint x: 514, endPoint y: 110, distance: 279.4
click at [514, 110] on div "Track Shipment ESTIMATED DELIVERY TIME: [DATE] The estimated time is using the …" at bounding box center [706, 343] width 595 height 619
copy div "Track Shipment ESTIMATED DELIVERY TIME: [DATE] The estimated time is using the …"
drag, startPoint x: 237, startPoint y: 84, endPoint x: 252, endPoint y: 80, distance: 16.1
click at [237, 84] on div "Track Shipment ESTIMATED DELIVERY TIME: [DATE] The estimated time is using the …" at bounding box center [706, 344] width 1412 height 688
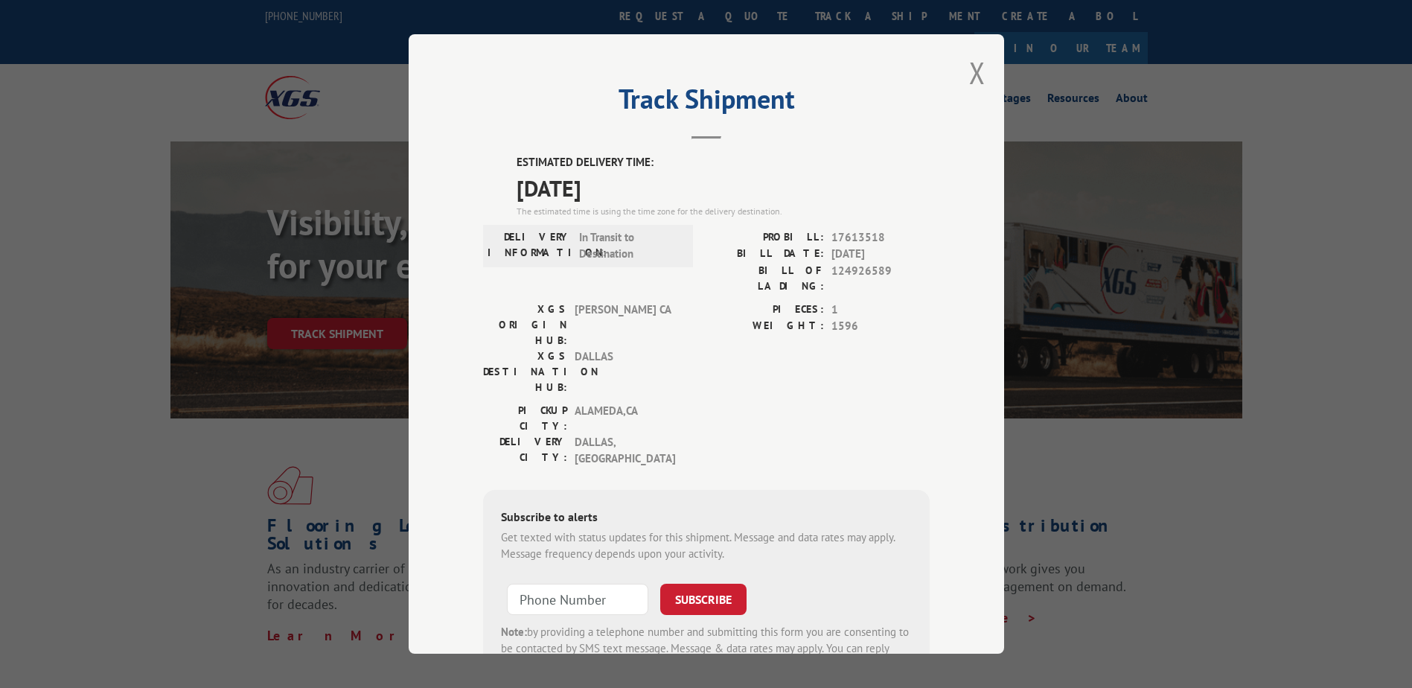
click at [962, 62] on div "Track Shipment ESTIMATED DELIVERY TIME: [DATE] The estimated time is using the …" at bounding box center [706, 343] width 595 height 619
click at [973, 67] on button "Close modal" at bounding box center [977, 72] width 16 height 39
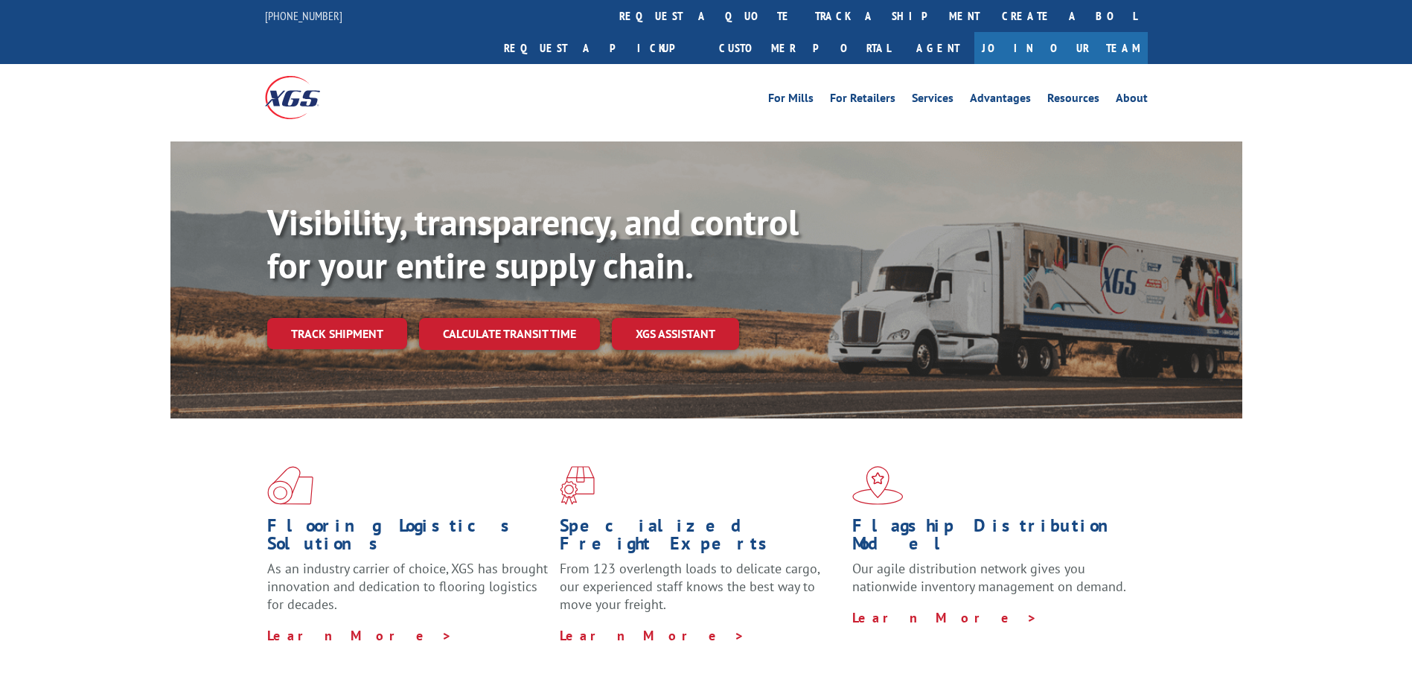
click at [1302, 315] on div "Visibility, transparency, and control for your entire supply chain. Track shipm…" at bounding box center [706, 294] width 1412 height 306
